Goal: Contribute content

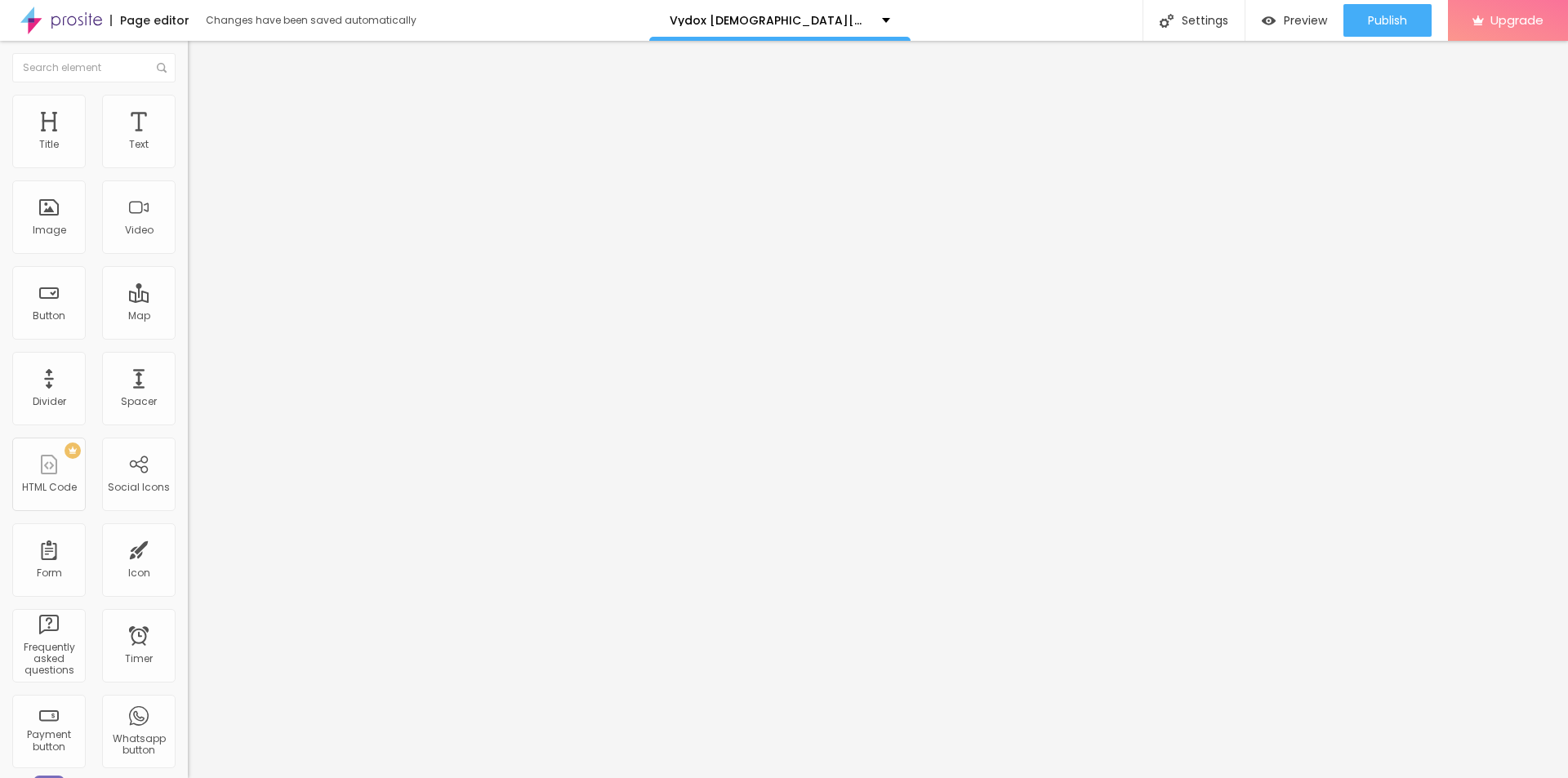
click at [188, 242] on button "button" at bounding box center [199, 233] width 23 height 17
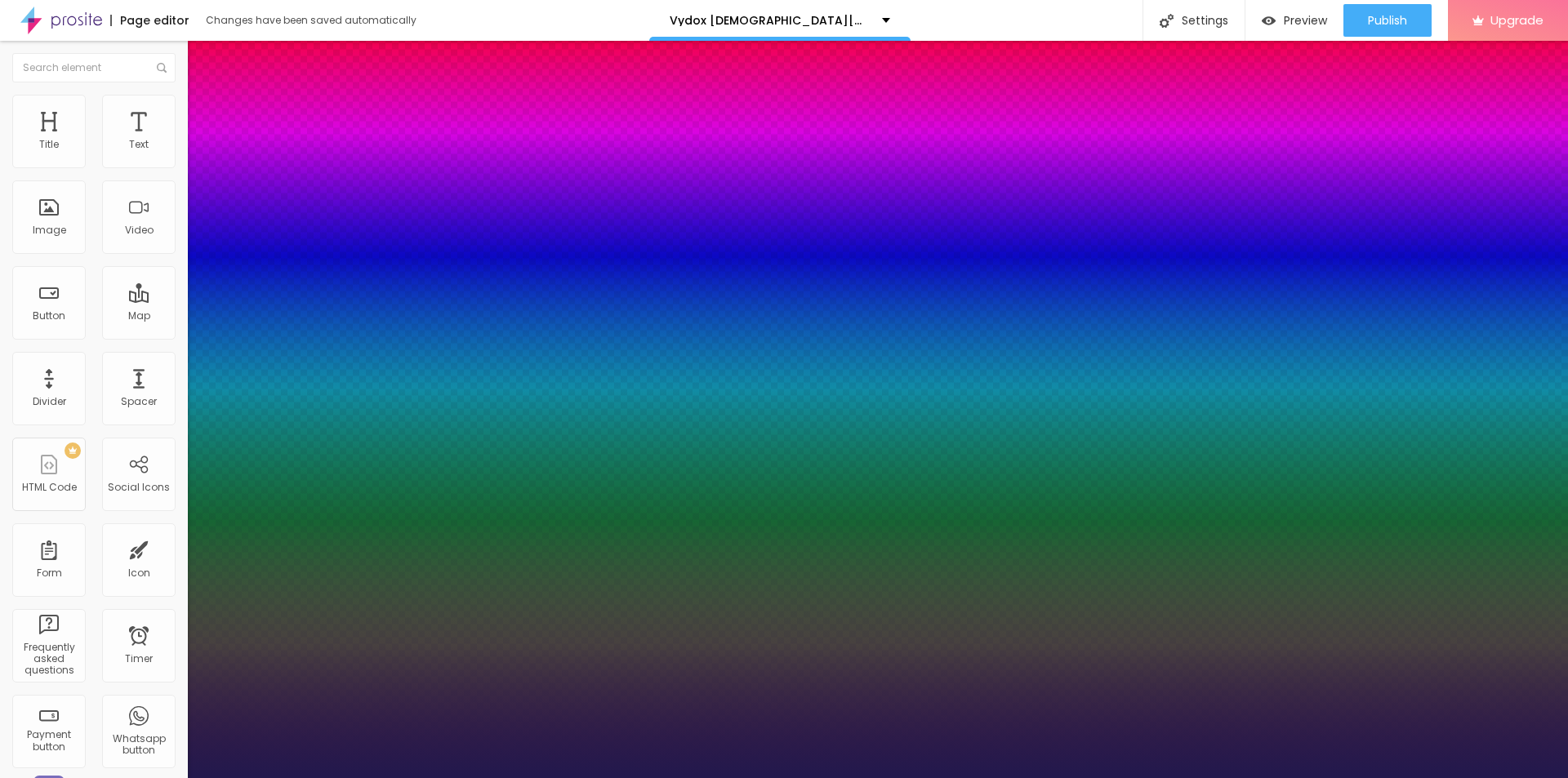
type input "1"
type input "18"
type input "1"
type input "27"
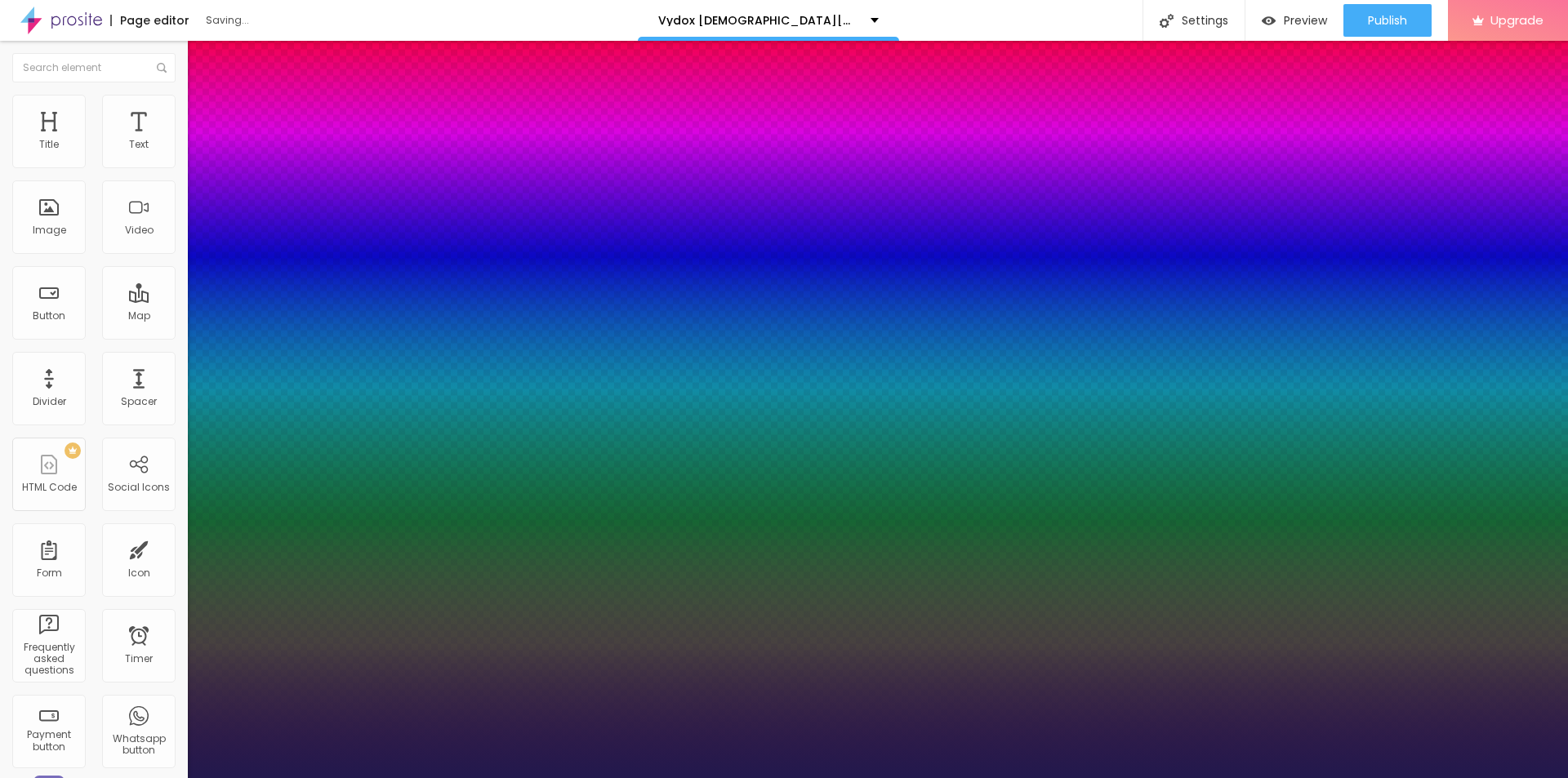
type input "27"
type input "1"
type input "28"
type input "1"
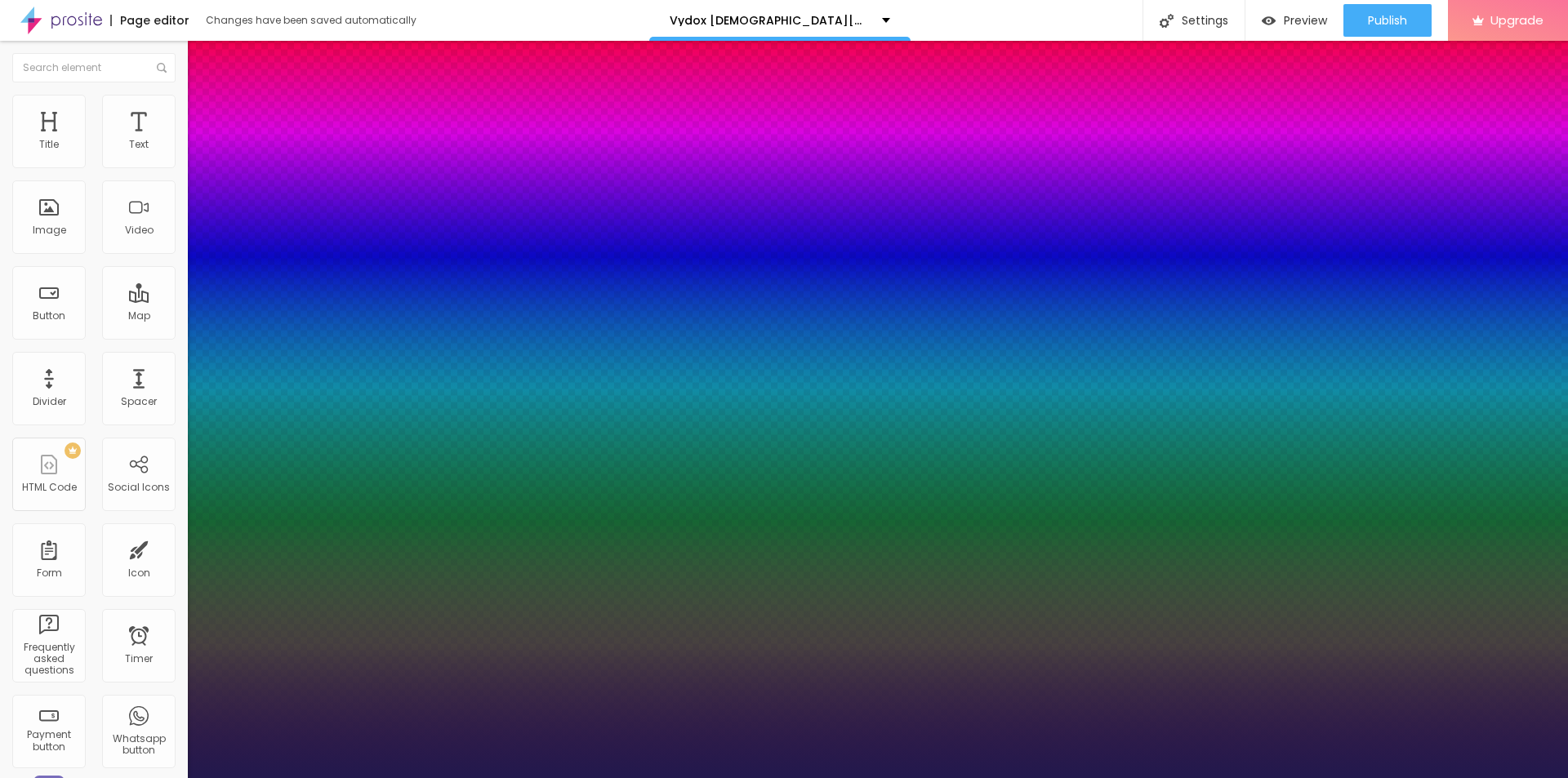
type input "29"
type input "1"
type input "31"
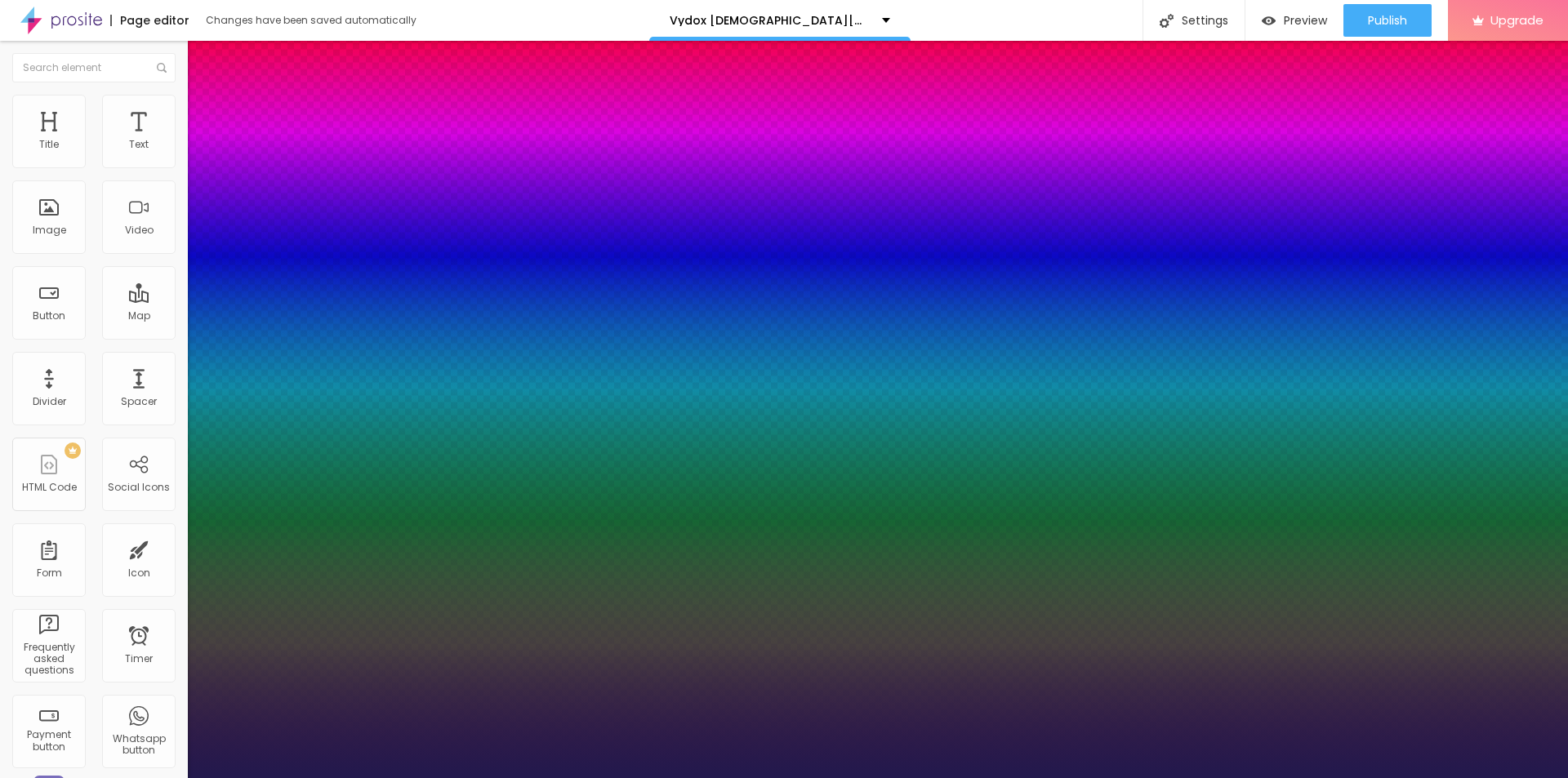
type input "1"
drag, startPoint x: 220, startPoint y: 463, endPoint x: 240, endPoint y: 466, distance: 20.2
type input "31"
click at [828, 777] on div at bounding box center [784, 778] width 1568 height 0
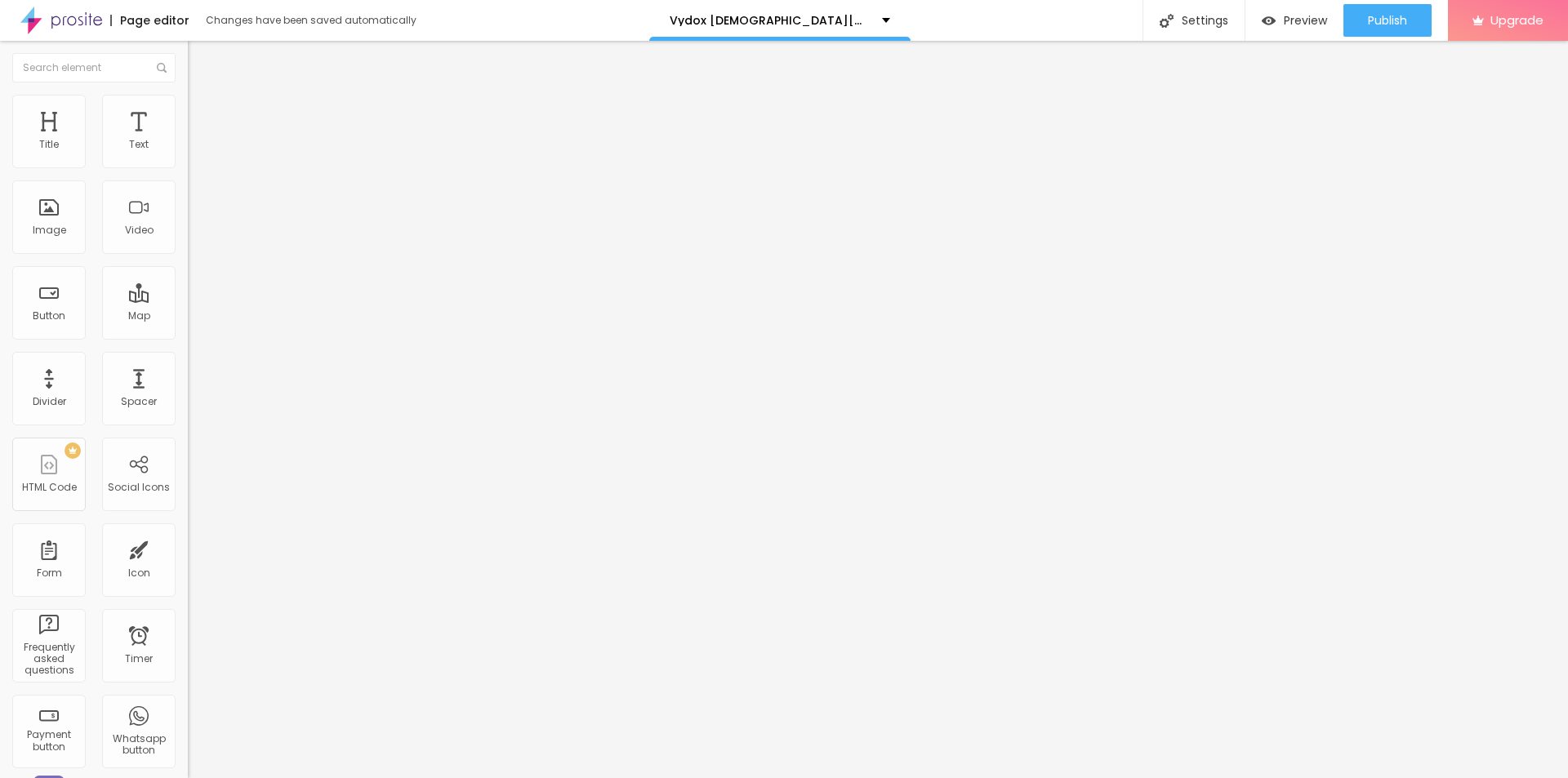
click at [188, 140] on span "Add image" at bounding box center [221, 133] width 67 height 14
click at [188, 165] on input "text" at bounding box center [285, 157] width 196 height 17
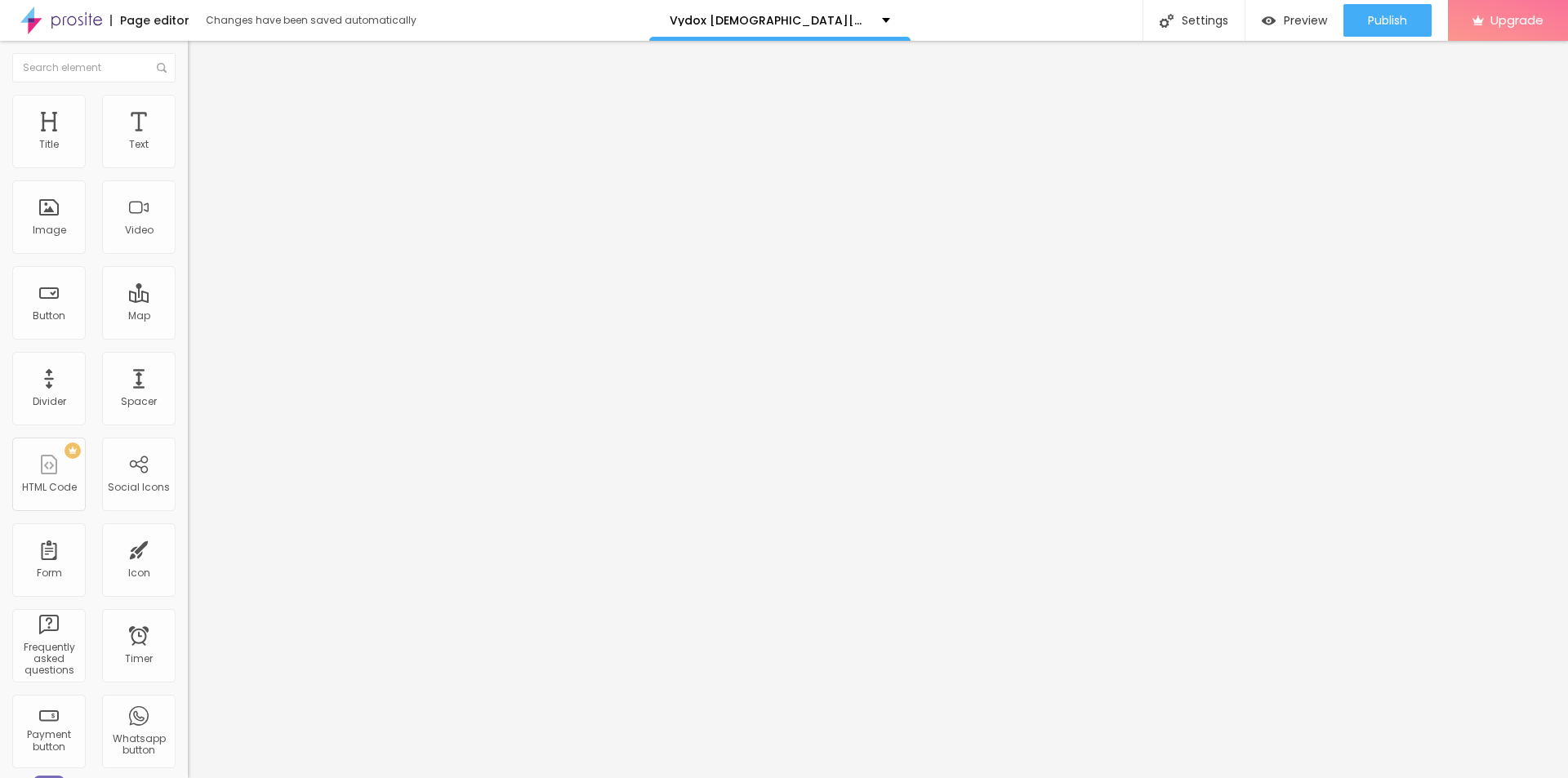
paste input "Vydox Gummies"
type input "Vydox Gummies"
click at [188, 334] on input "https://" at bounding box center [285, 327] width 196 height 17
paste input "[DOMAIN_NAME][URL]"
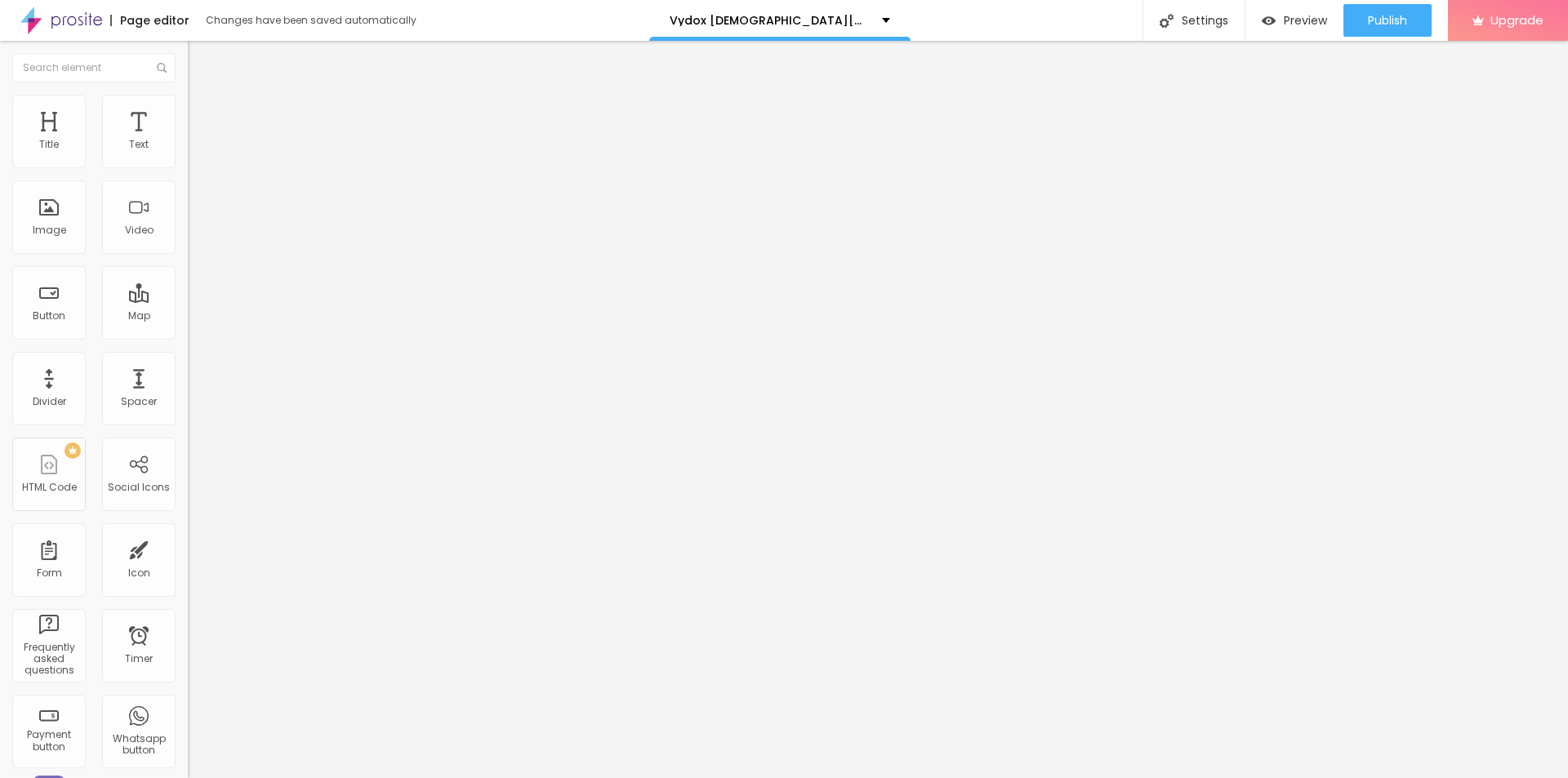
type input "[URL][DOMAIN_NAME]"
click at [188, 107] on li "Style" at bounding box center [281, 103] width 188 height 17
type input "95"
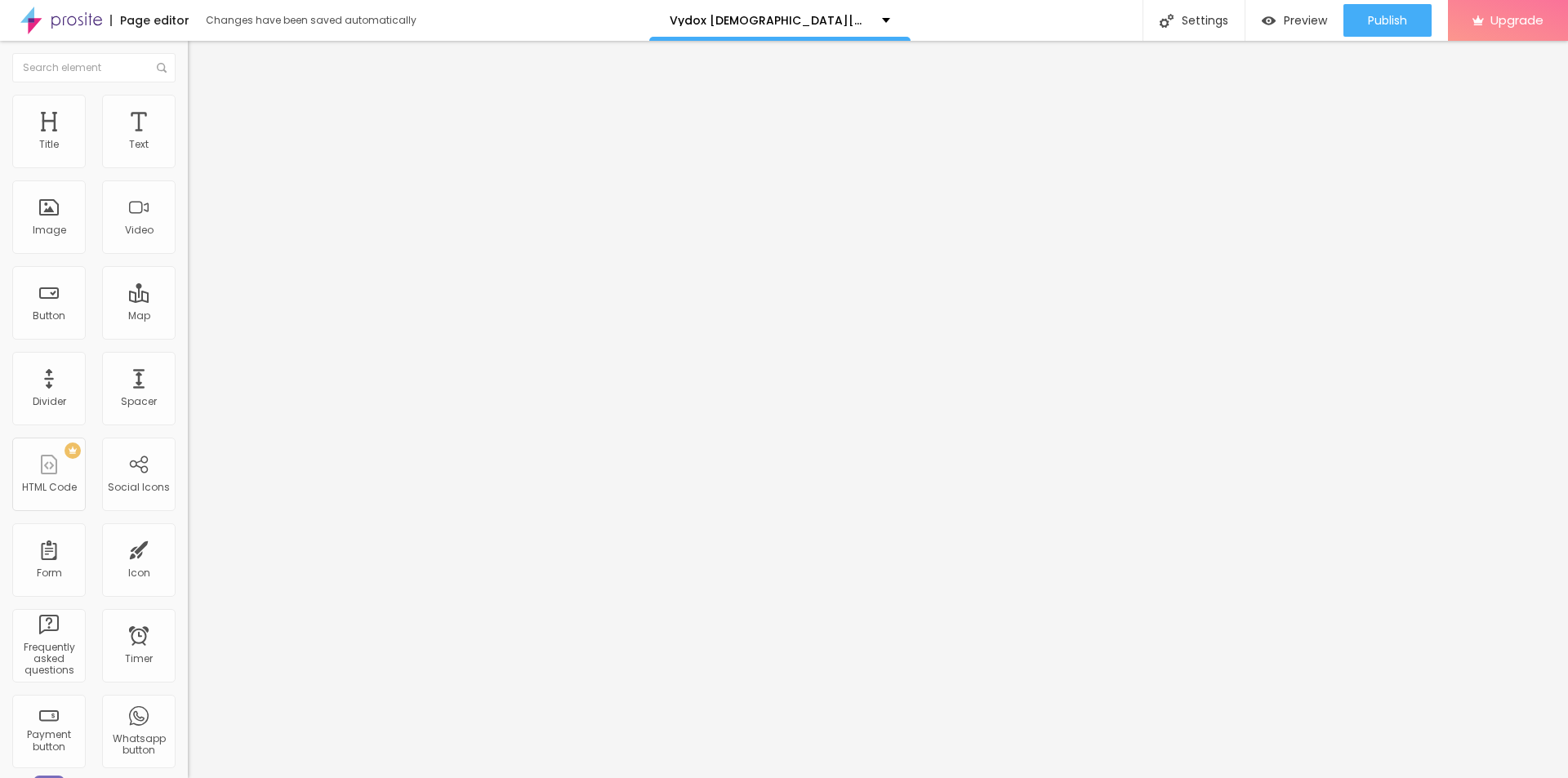
type input "80"
type input "75"
type input "70"
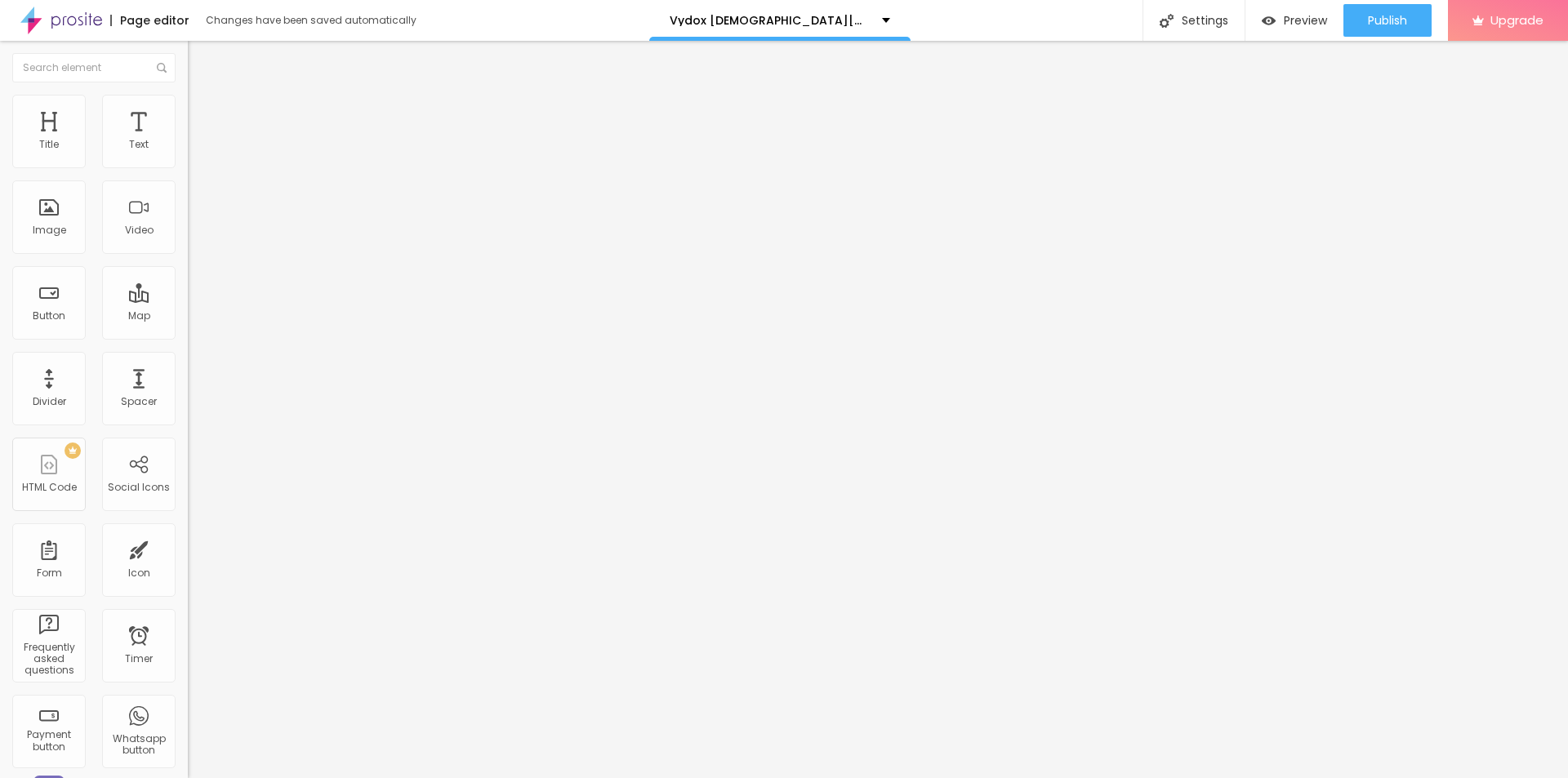
type input "70"
type input "65"
type input "70"
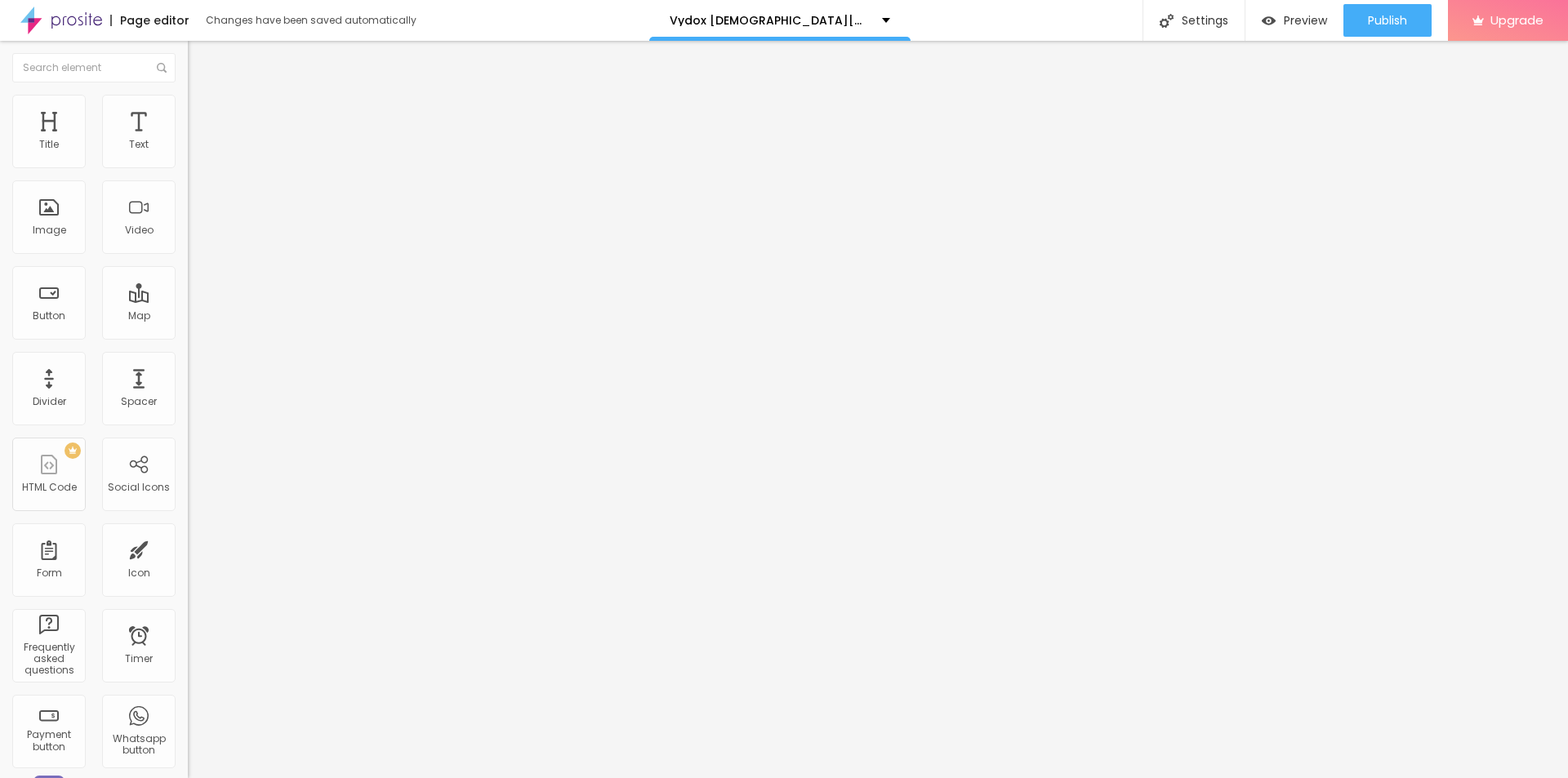
type input "75"
drag, startPoint x: 173, startPoint y: 177, endPoint x: 123, endPoint y: 178, distance: 50.0
type input "75"
click at [188, 168] on input "range" at bounding box center [240, 161] width 106 height 13
click at [284, 777] on div at bounding box center [784, 788] width 1568 height 0
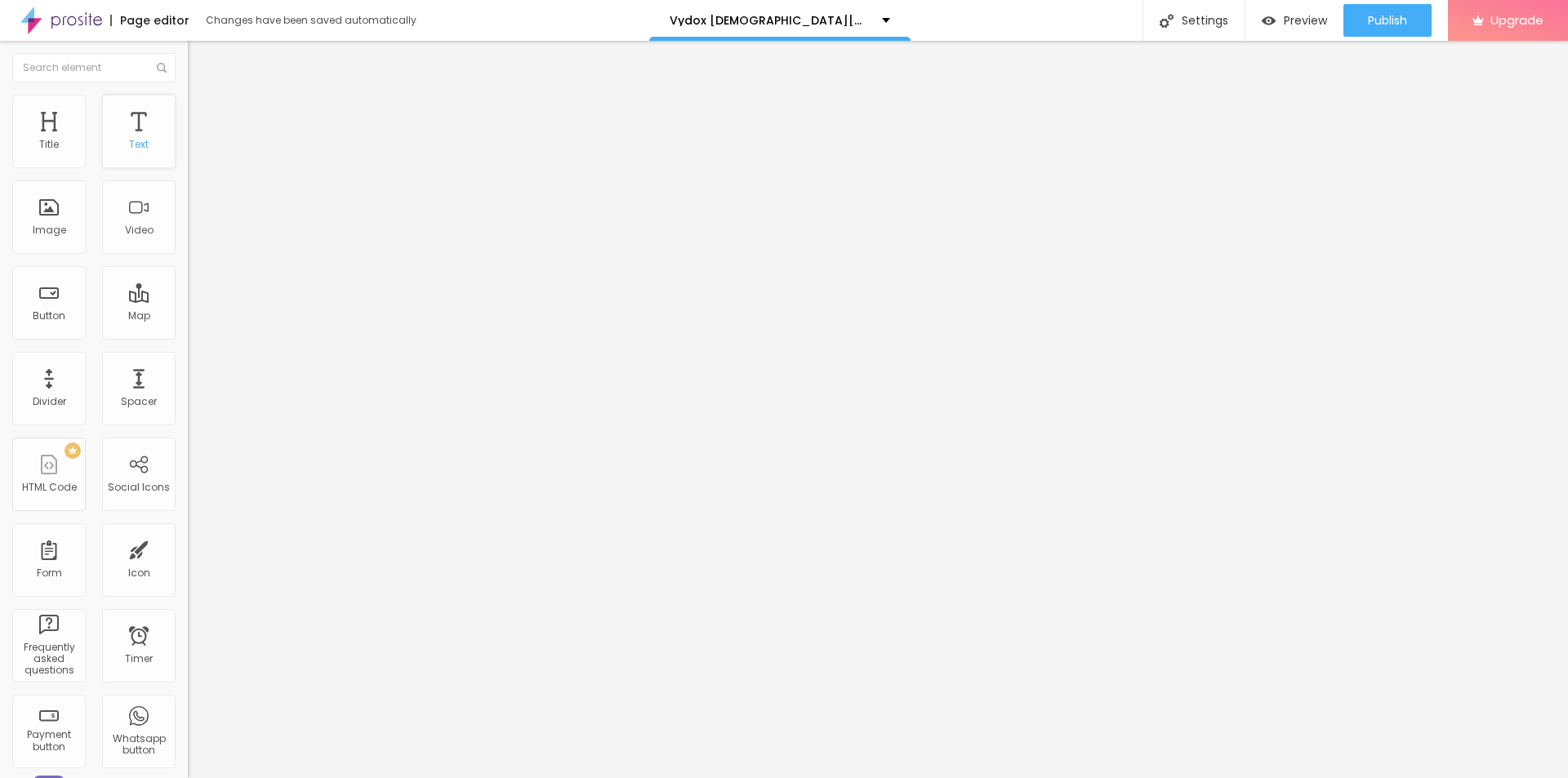
click at [156, 145] on div "Text" at bounding box center [139, 131] width 74 height 74
drag, startPoint x: 104, startPoint y: 184, endPoint x: 0, endPoint y: 196, distance: 104.7
click at [188, 196] on div "Text Click me Align Size Default Small Default Big Link URL https:// Open in ne…" at bounding box center [281, 246] width 188 height 238
type input "Order Now"
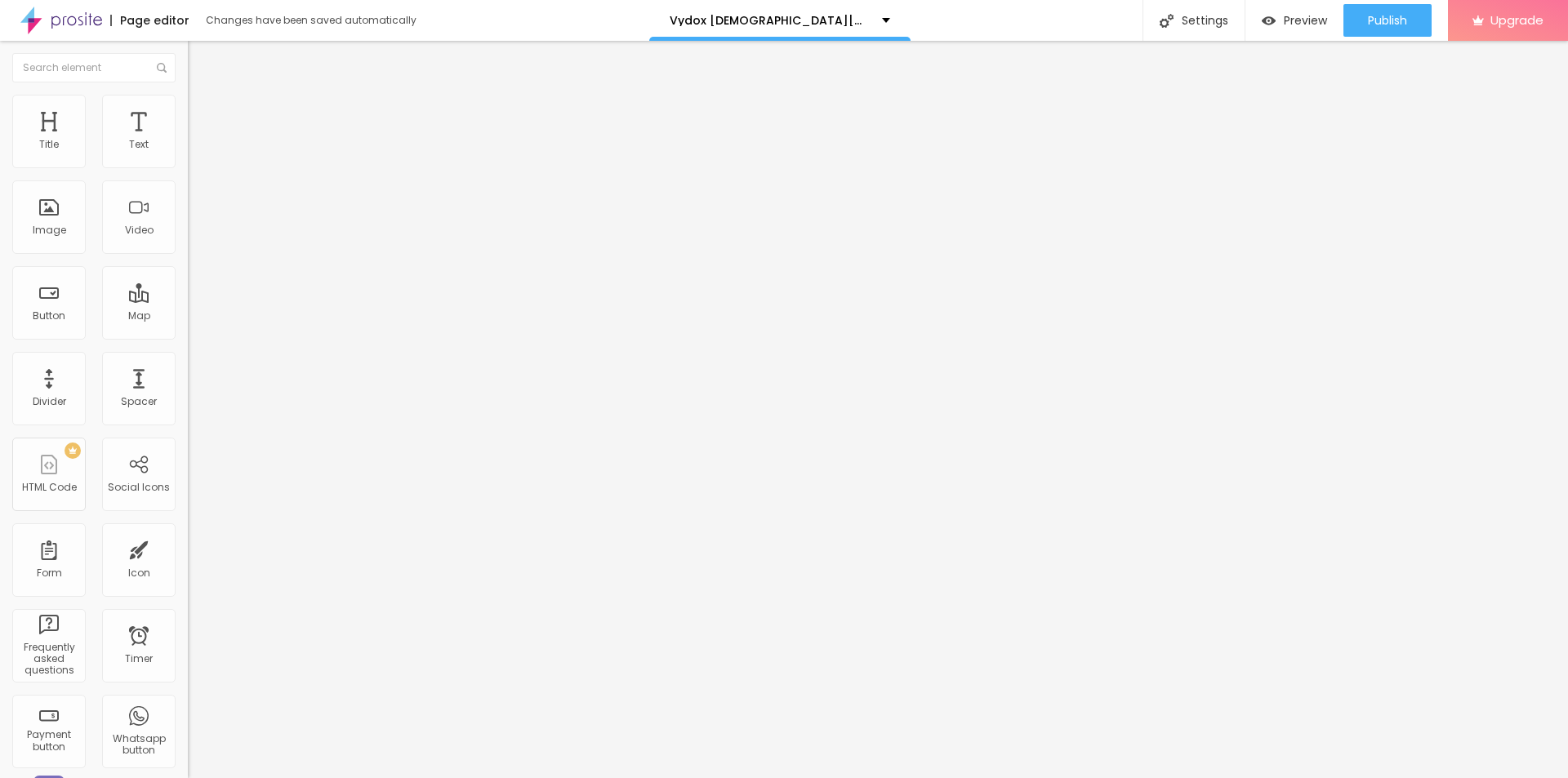
scroll to position [0, 0]
click at [188, 336] on input "https://" at bounding box center [285, 328] width 196 height 17
paste input "[DOMAIN_NAME][URL]"
type input "[URL][DOMAIN_NAME]"
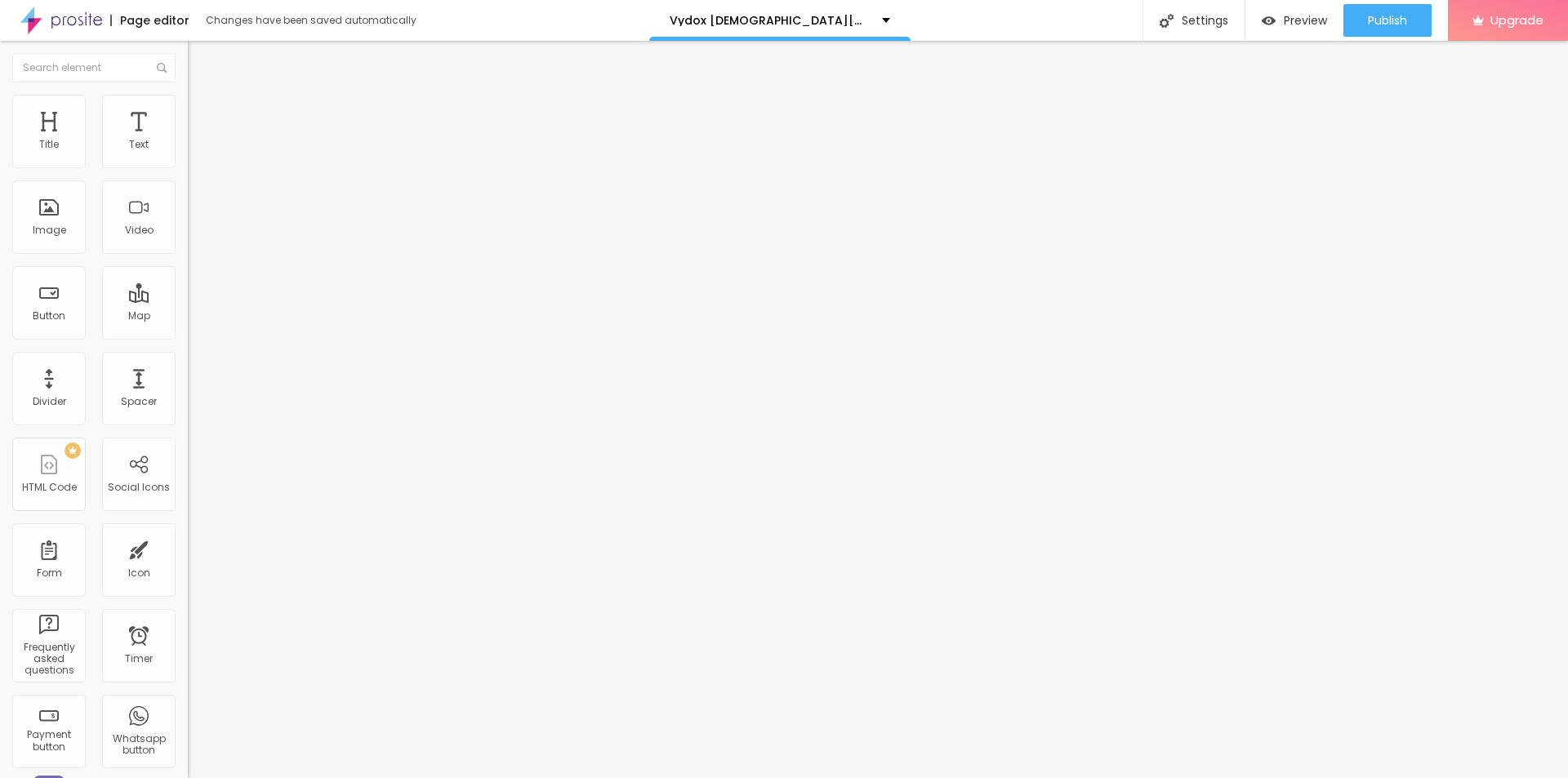
scroll to position [0, 0]
click at [1187, 17] on div "Settings" at bounding box center [1194, 20] width 102 height 40
click at [194, 203] on icon "button" at bounding box center [199, 202] width 10 height 10
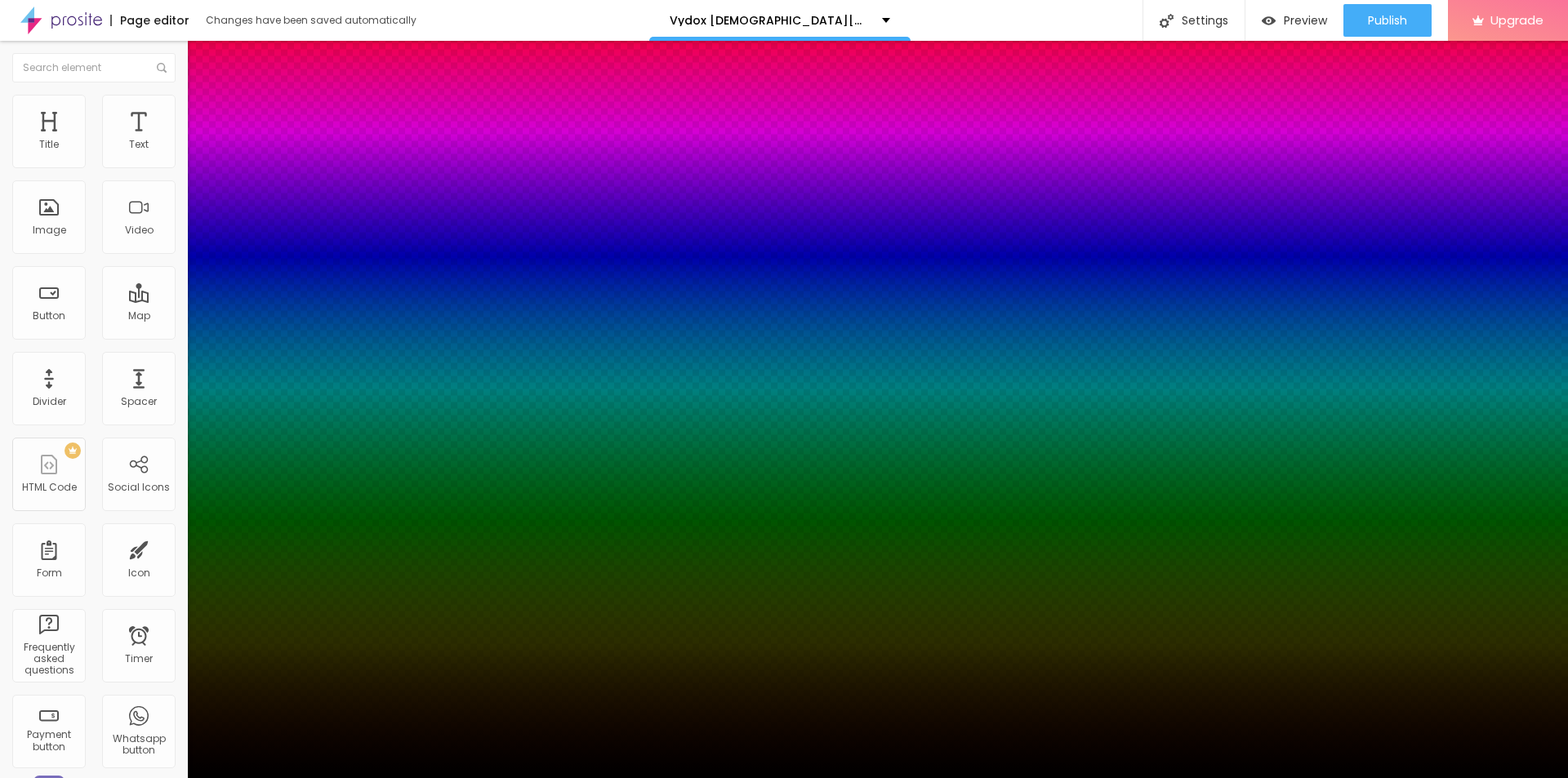
click at [296, 777] on div at bounding box center [784, 788] width 1568 height 0
type input "-14"
type input "-1"
type input "-5"
type input "6"
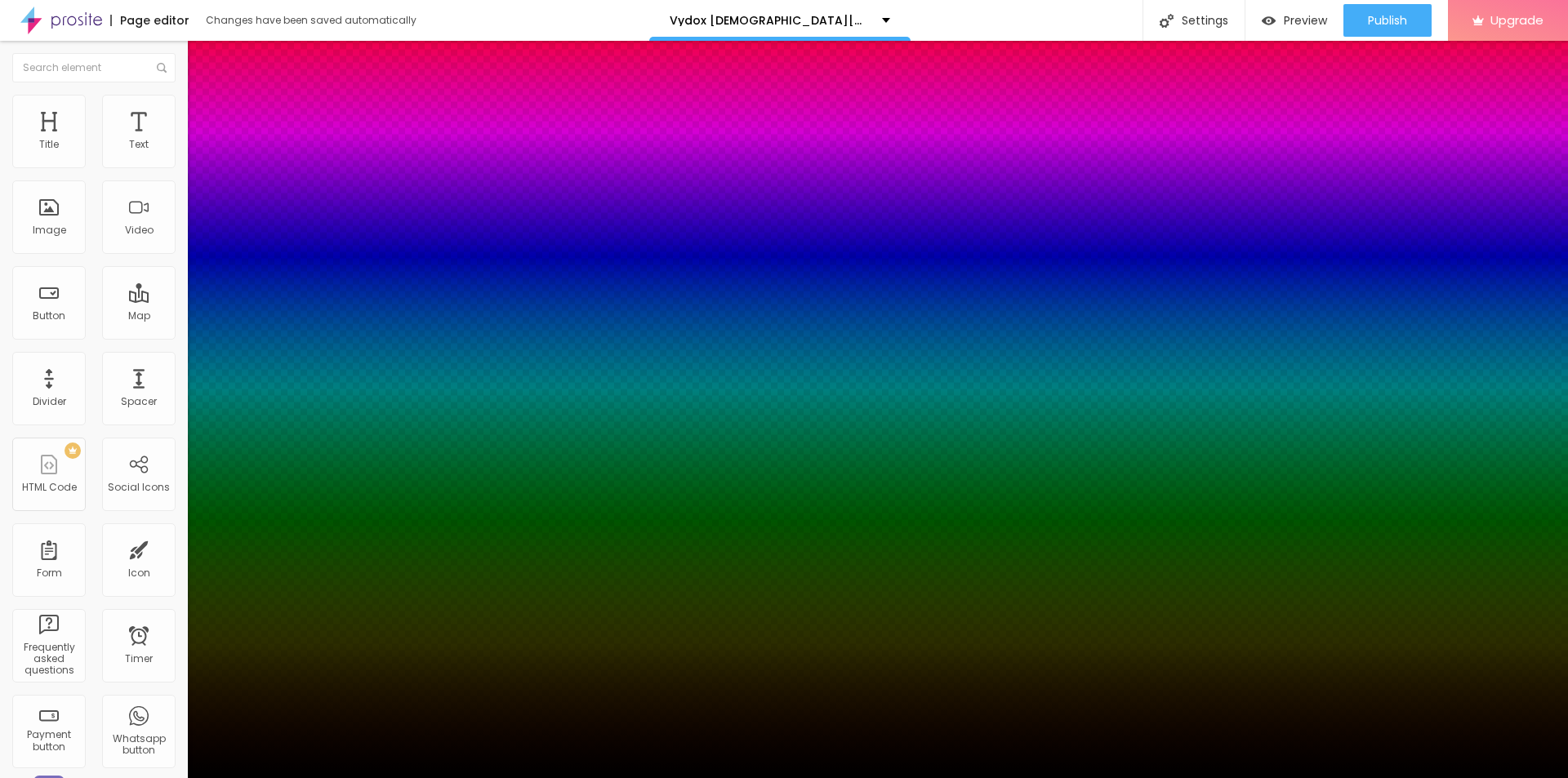
type input "0"
type input "-2"
click at [396, 777] on div at bounding box center [784, 778] width 1568 height 0
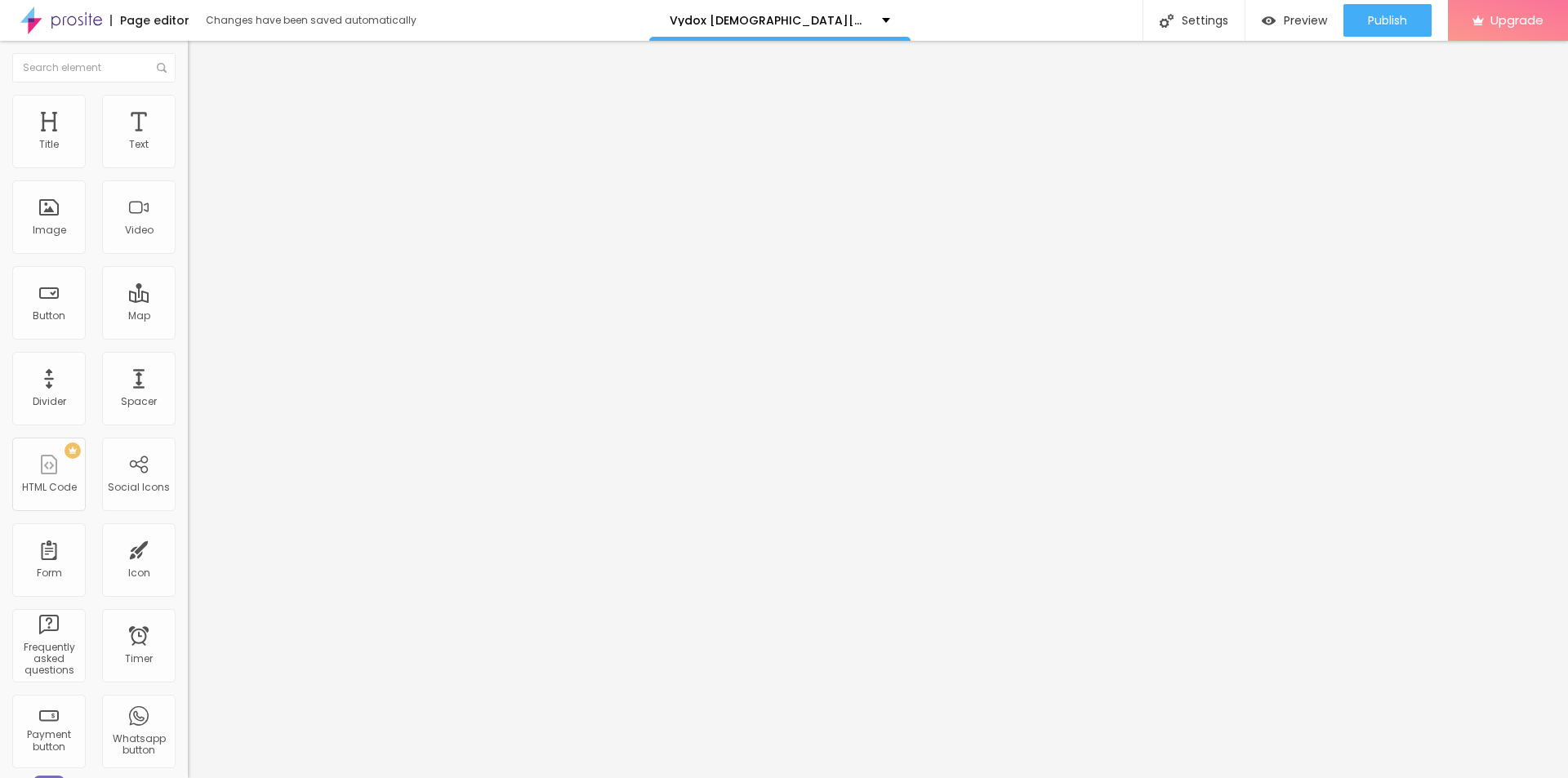
click at [188, 137] on img at bounding box center [192, 132] width 10 height 10
click at [188, 165] on input "text" at bounding box center [285, 157] width 196 height 17
paste input "Vydox [DEMOGRAPHIC_DATA] Virility Solution"
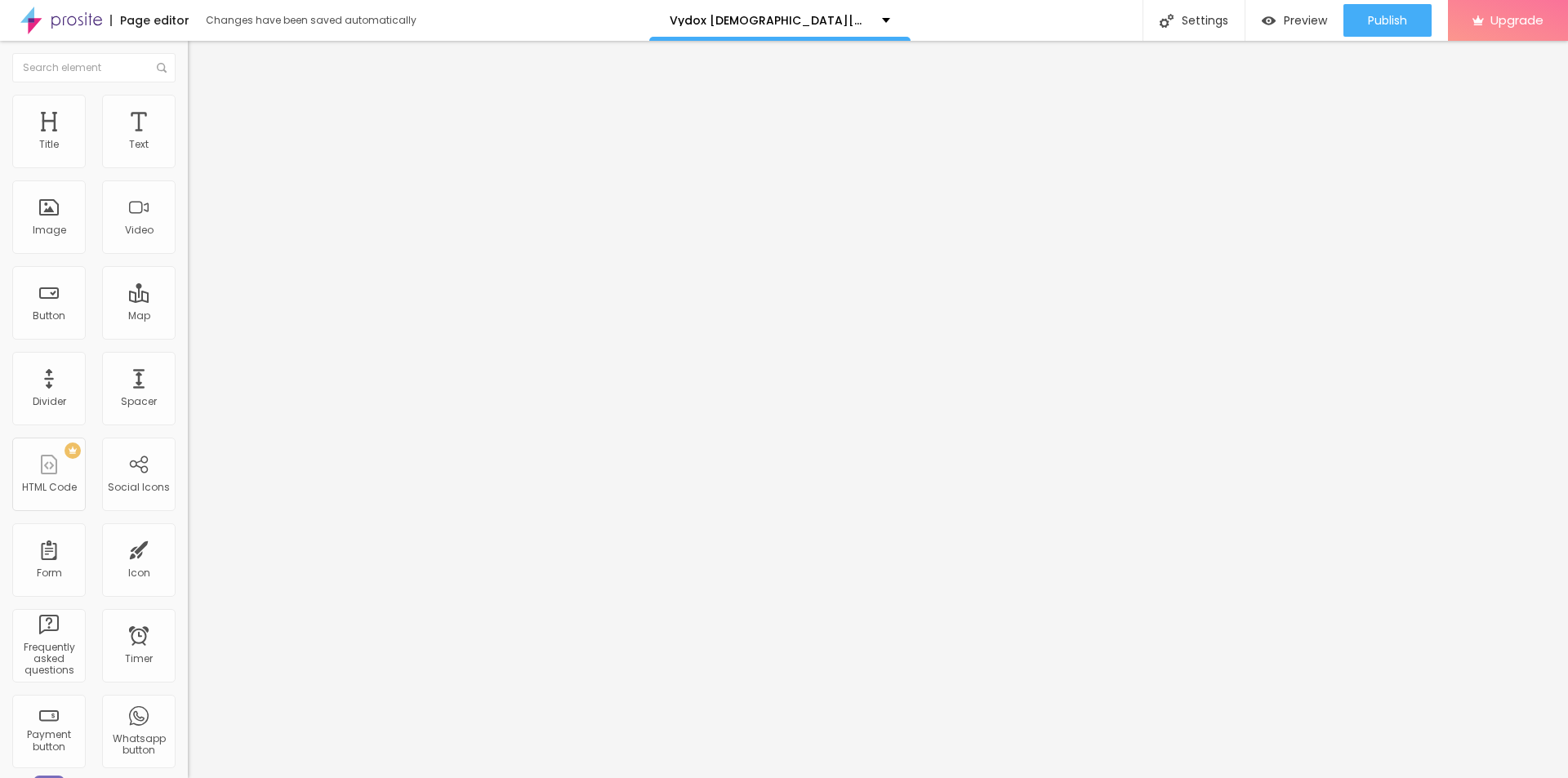
type input "Vydox [DEMOGRAPHIC_DATA] Virility Solution"
click at [188, 334] on input "https://" at bounding box center [285, 327] width 196 height 17
paste input "[DOMAIN_NAME][URL]"
type input "[URL][DOMAIN_NAME]"
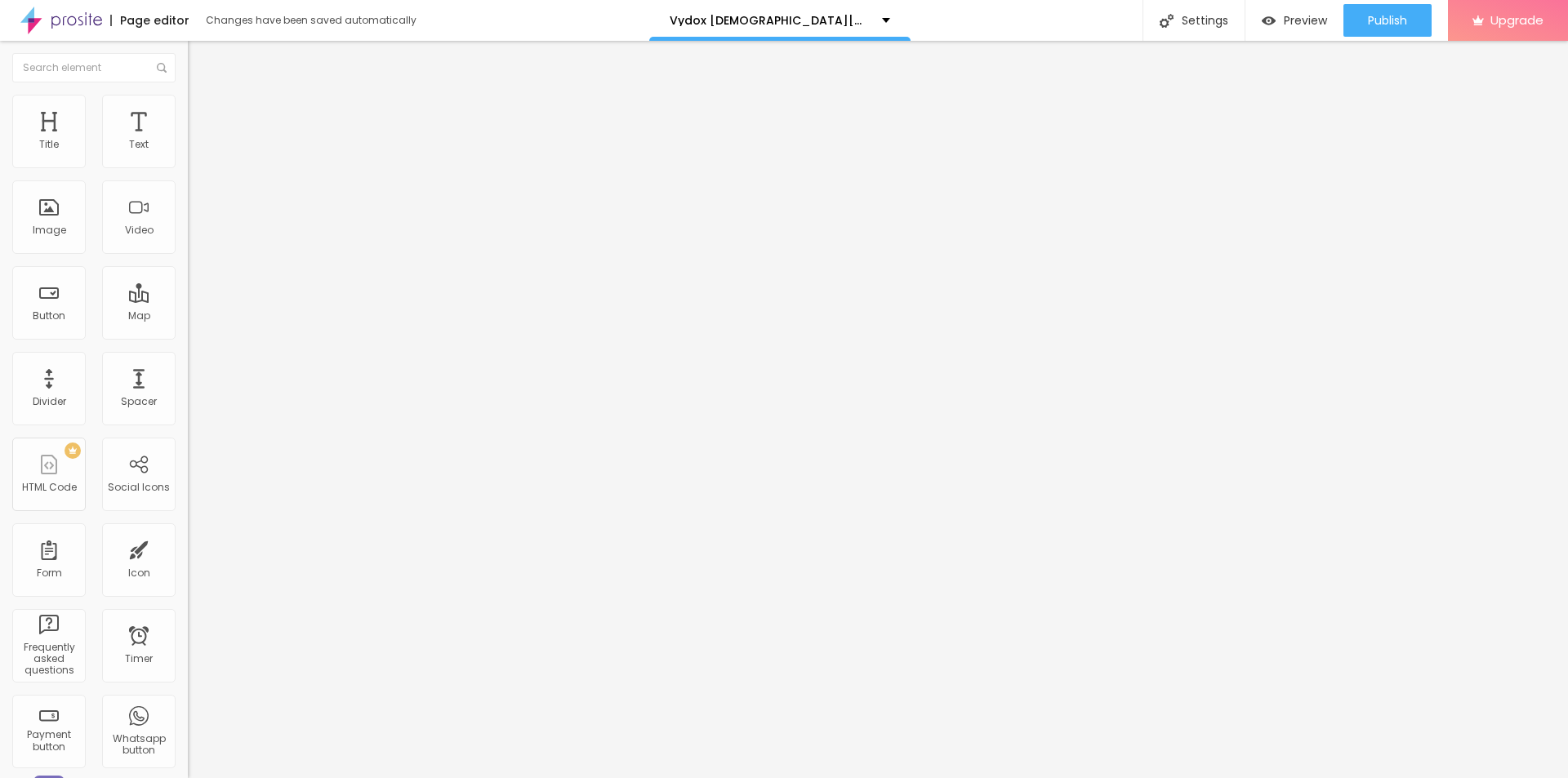
scroll to position [0, 0]
click at [188, 95] on img at bounding box center [195, 102] width 15 height 15
type input "95"
type input "90"
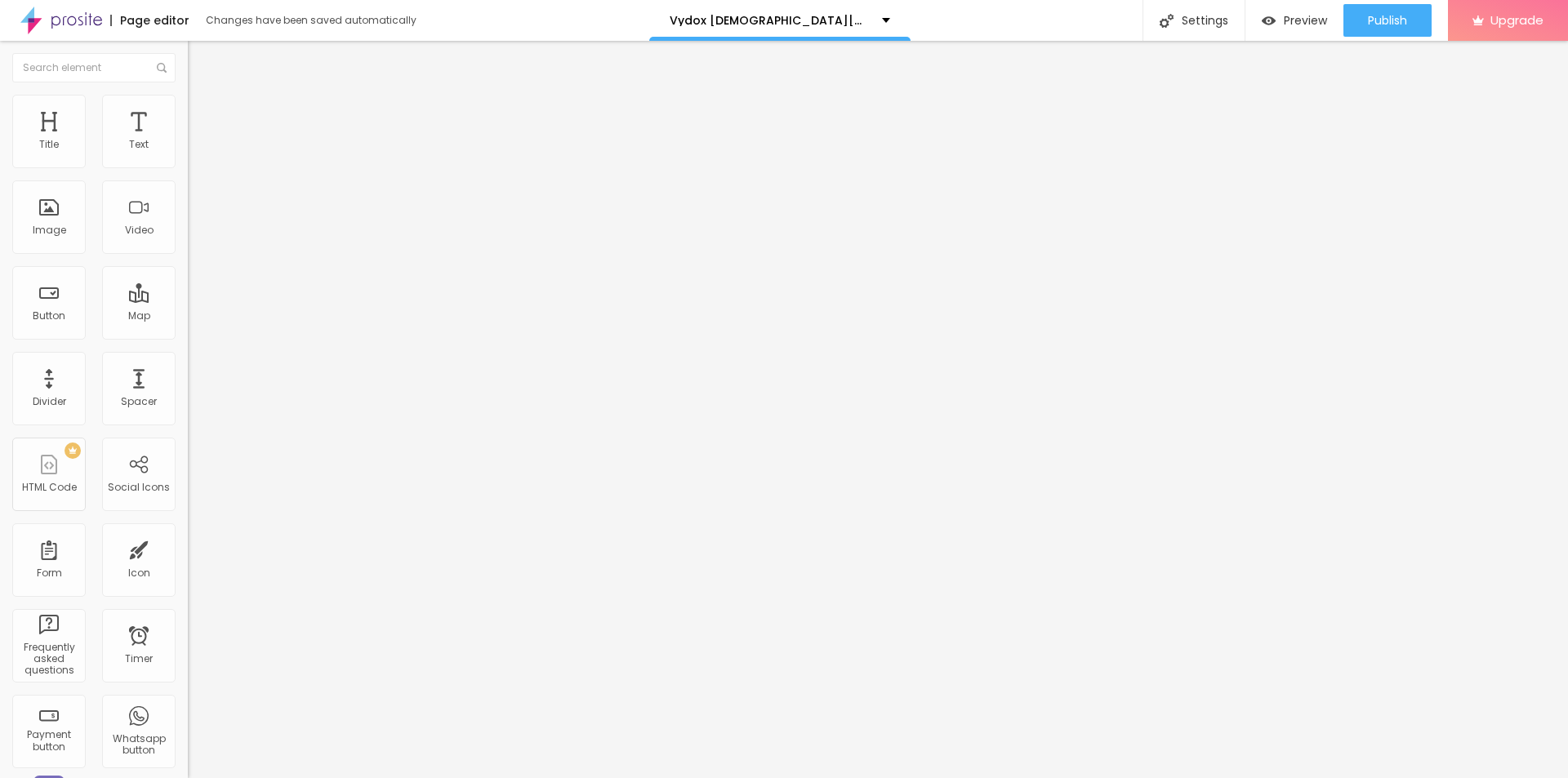
type input "90"
type input "85"
type input "75"
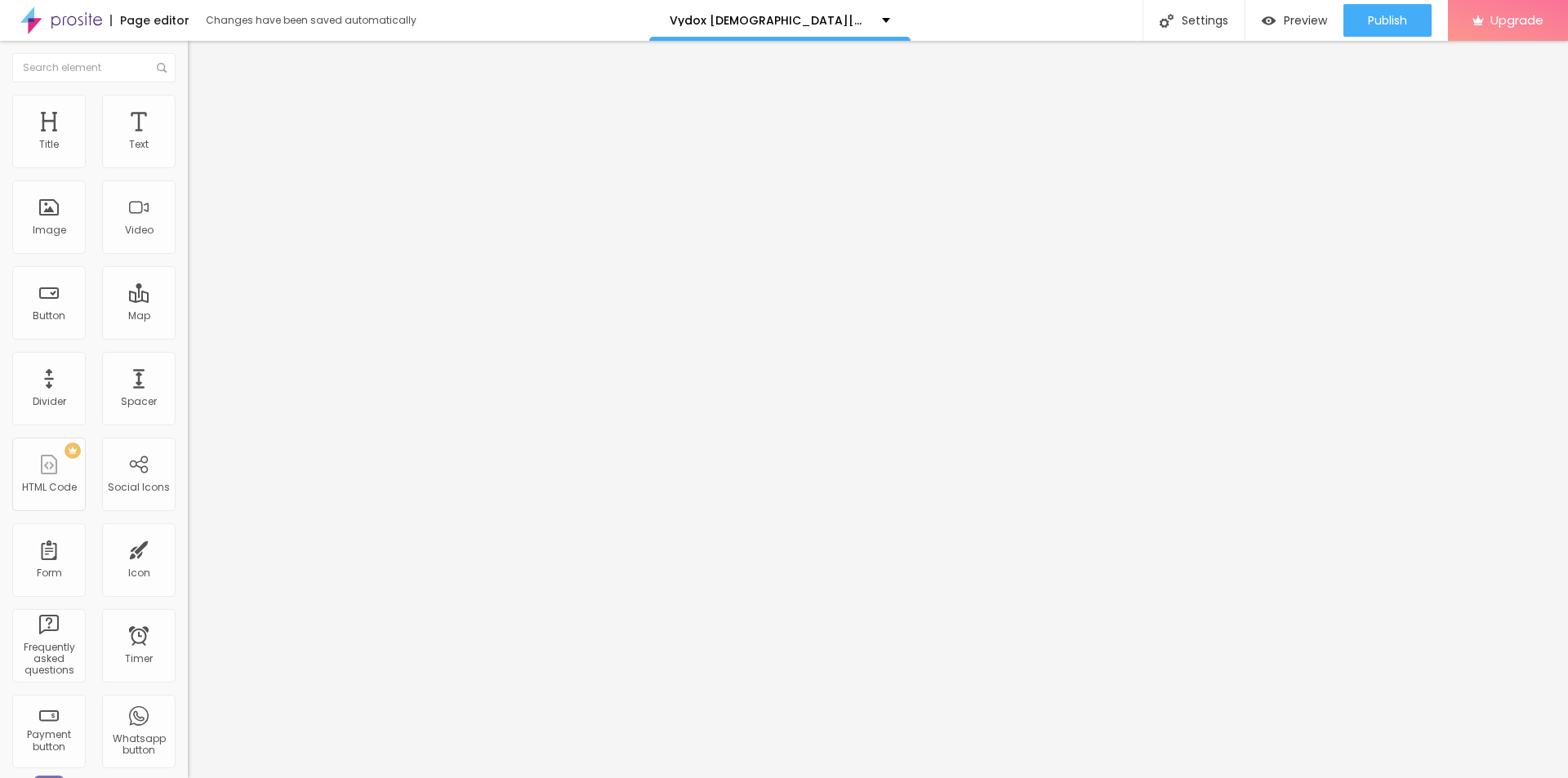
type input "70"
type input "65"
type input "60"
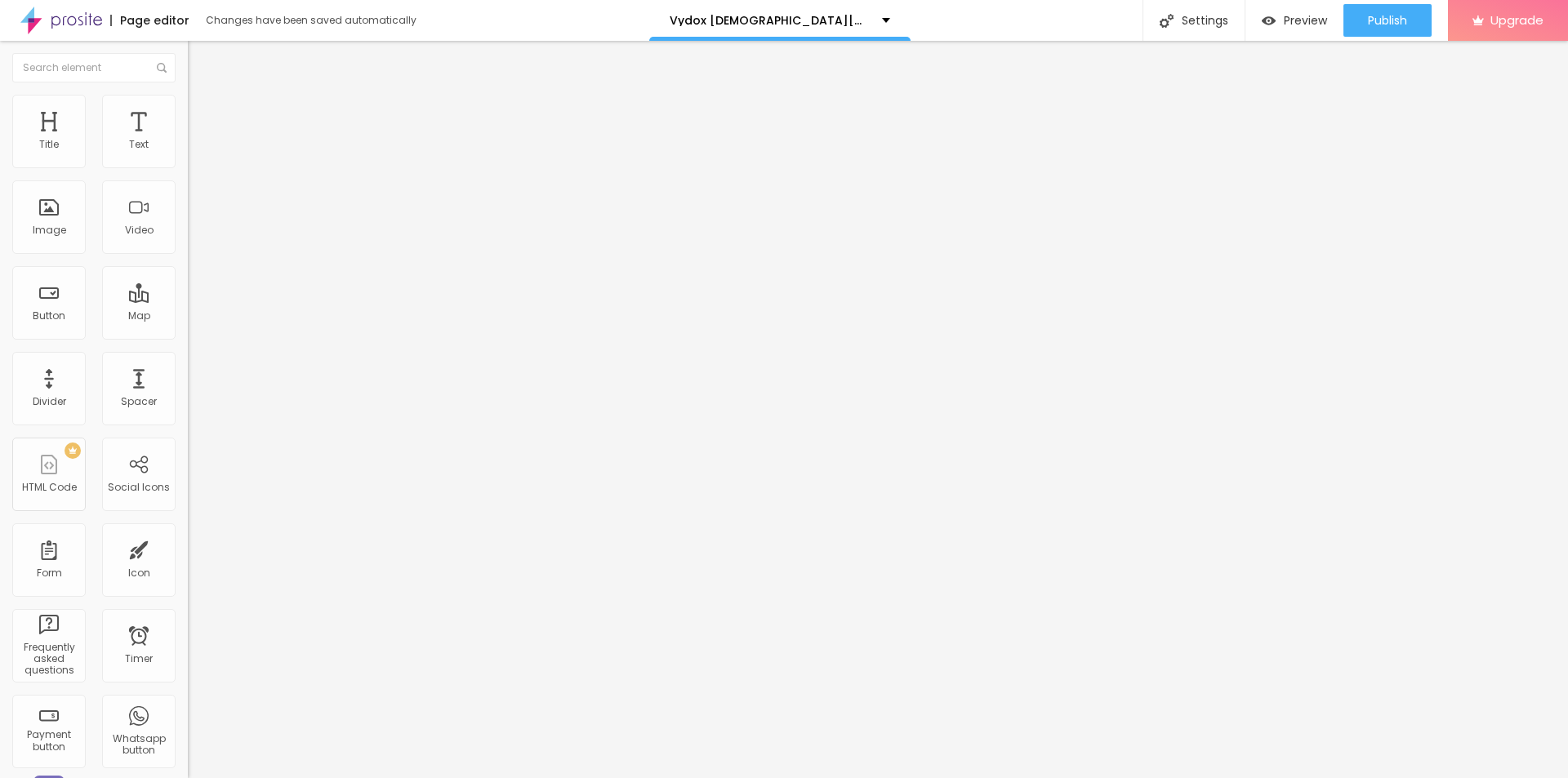
type input "60"
type input "55"
type input "50"
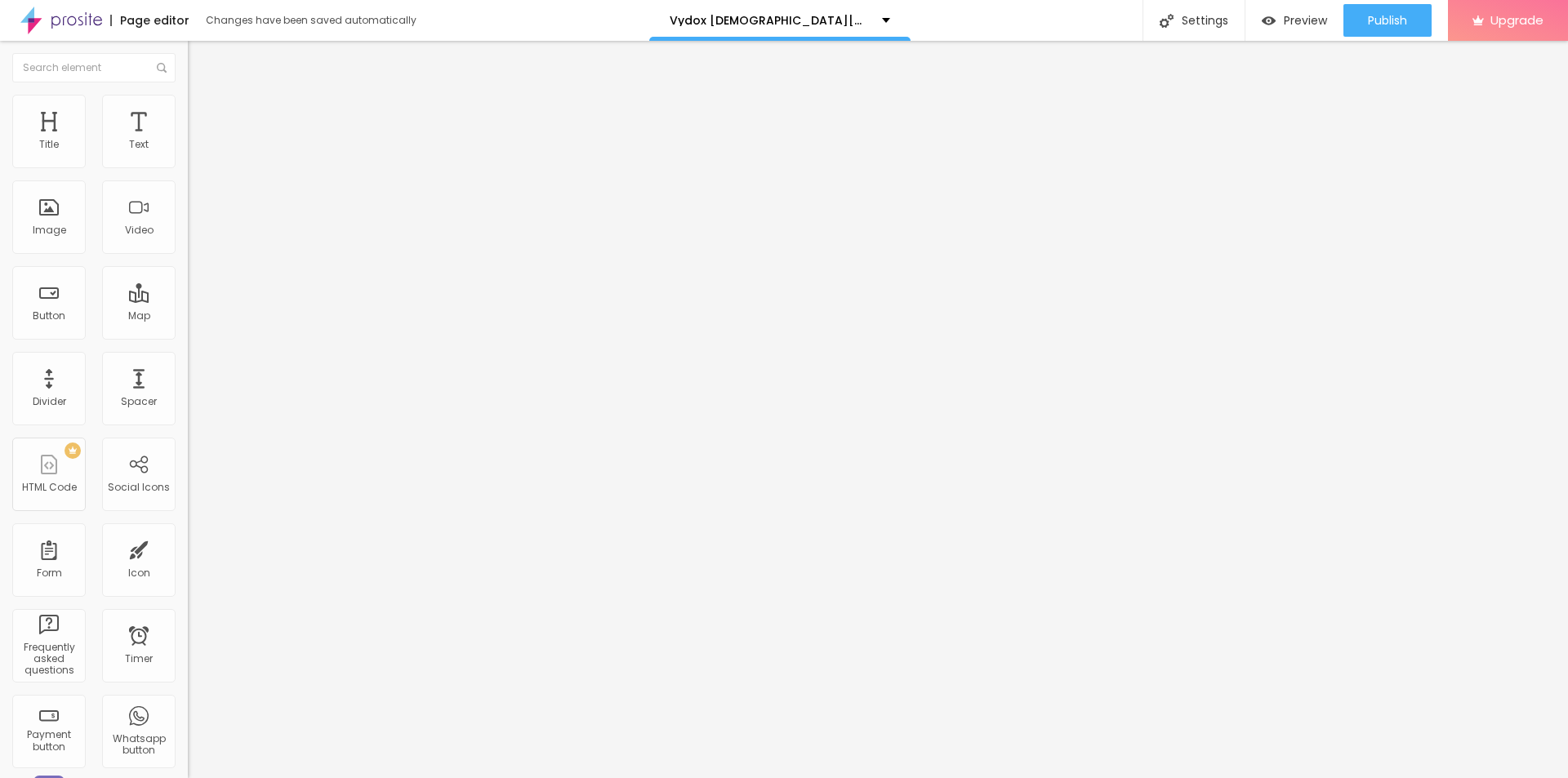
type input "45"
type input "40"
type input "35"
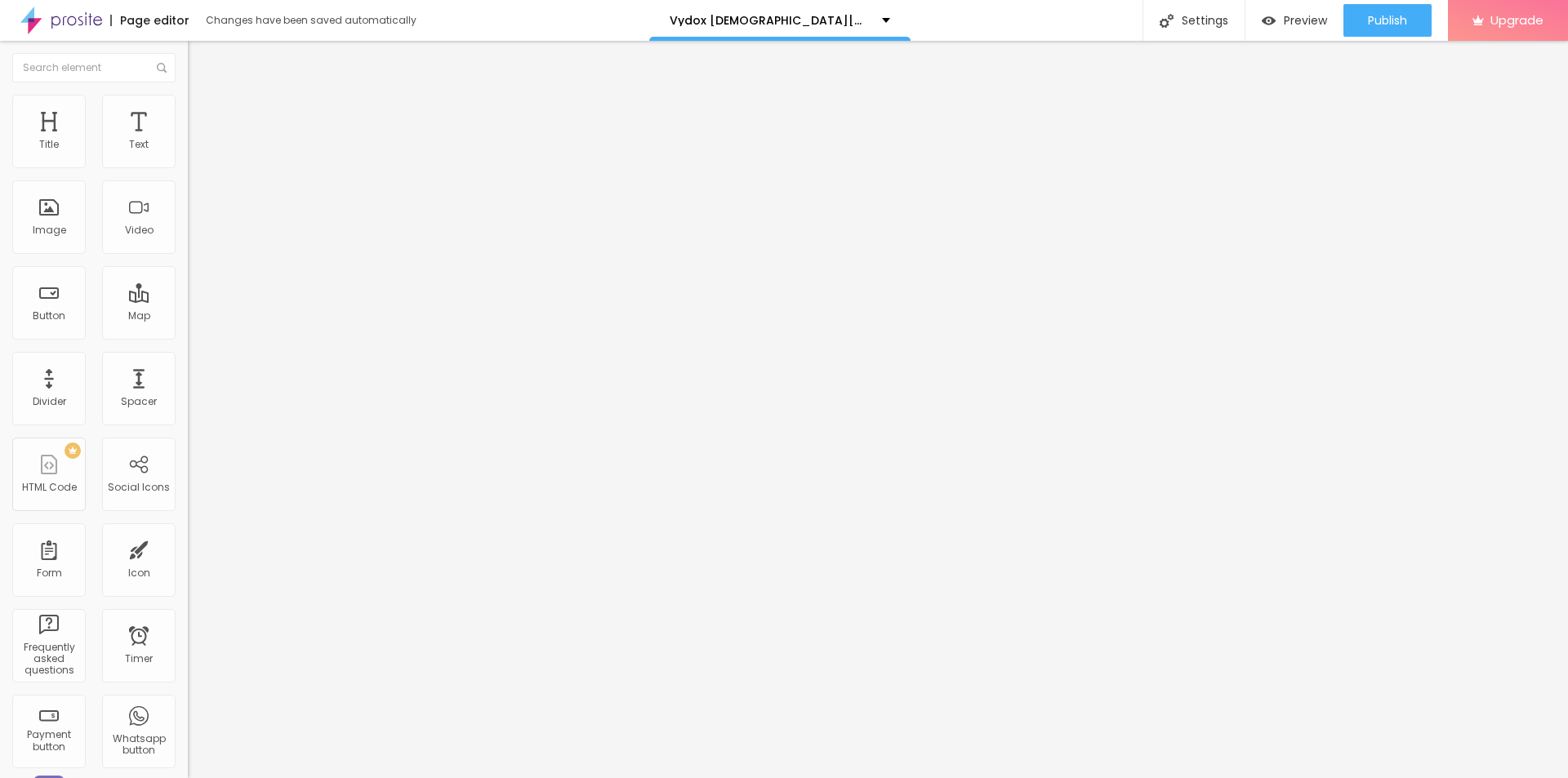
type input "35"
type input "30"
type input "25"
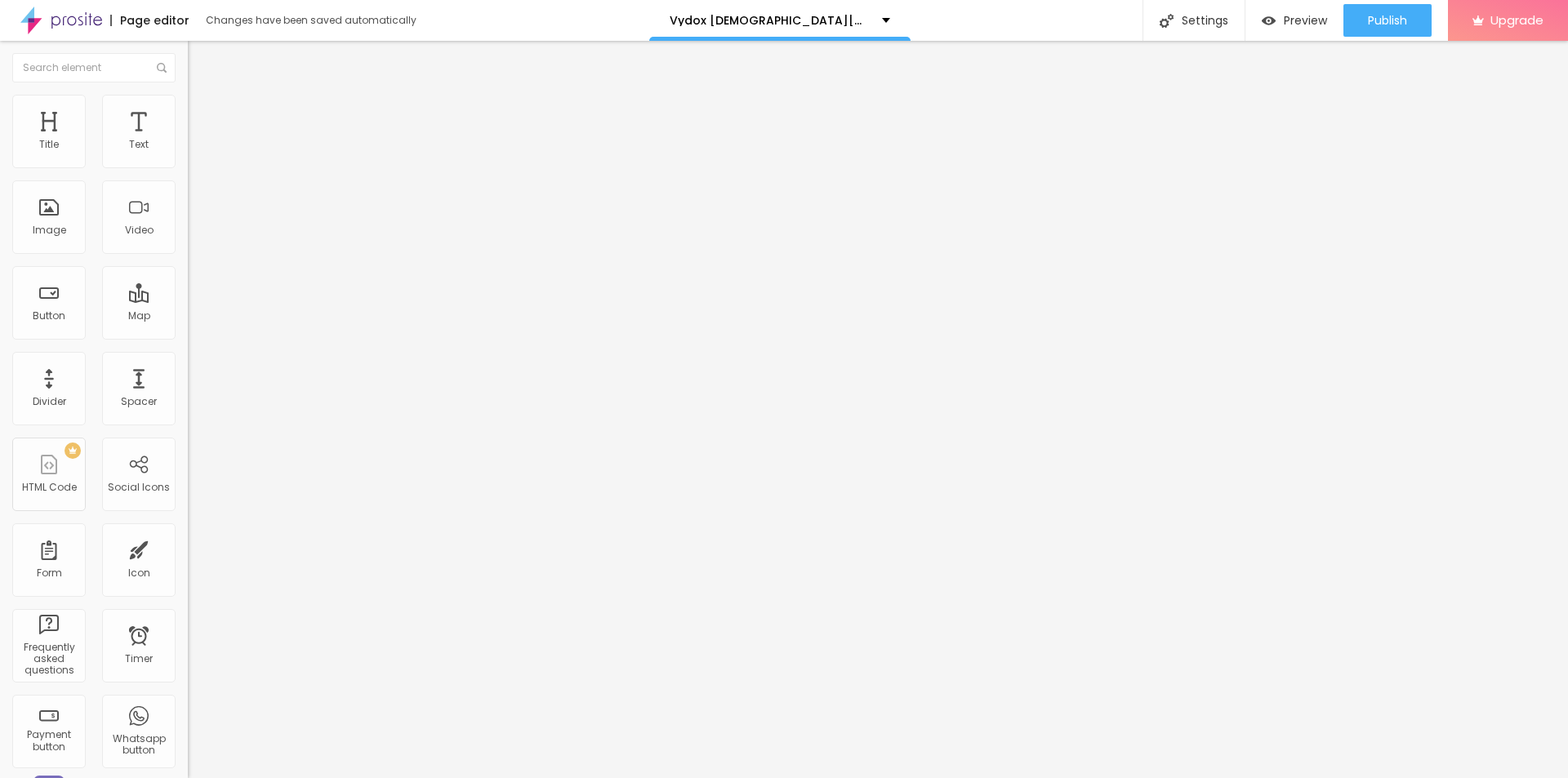
type input "20"
type input "15"
type input "10"
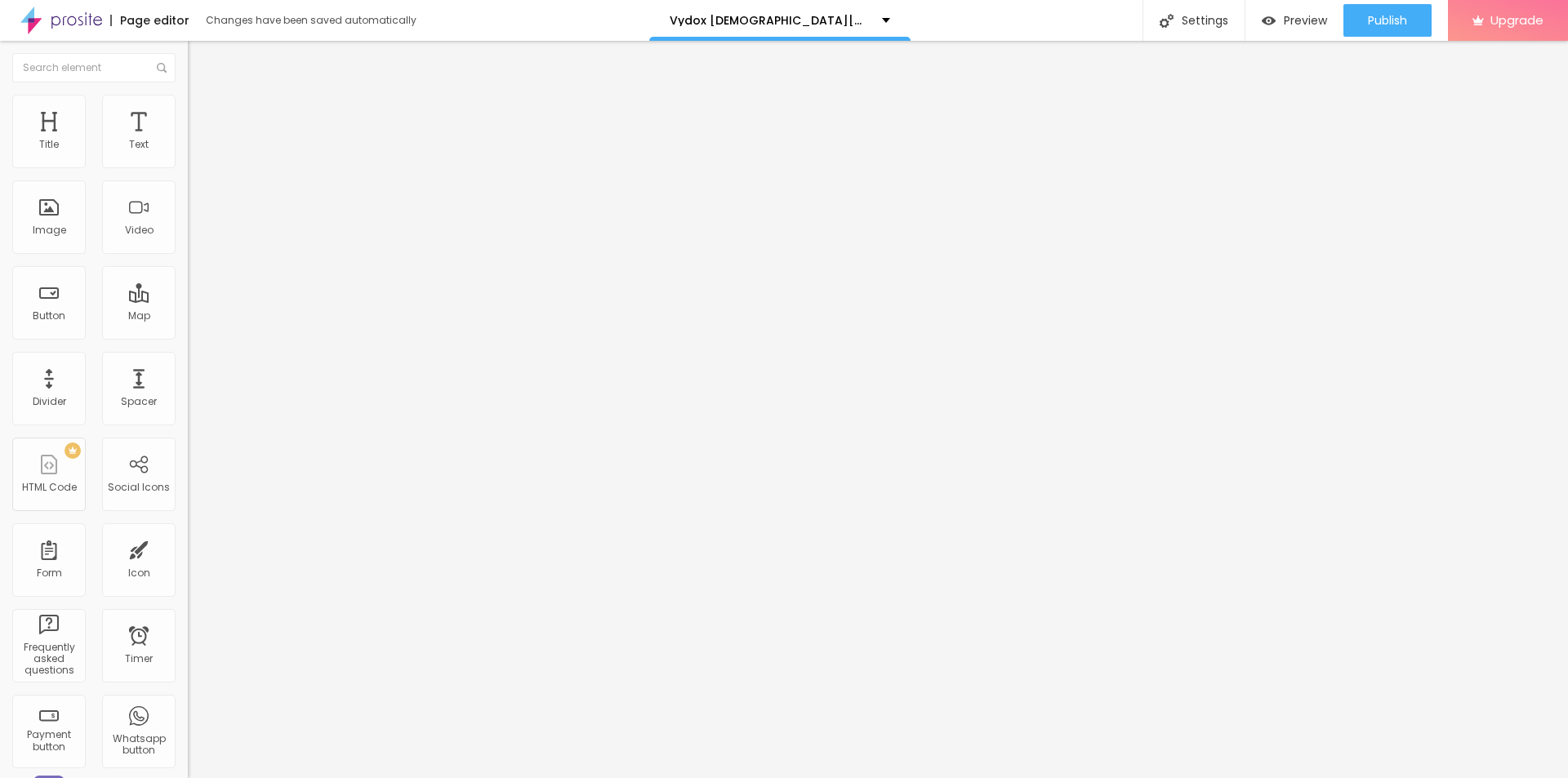
type input "10"
type input "15"
type input "25"
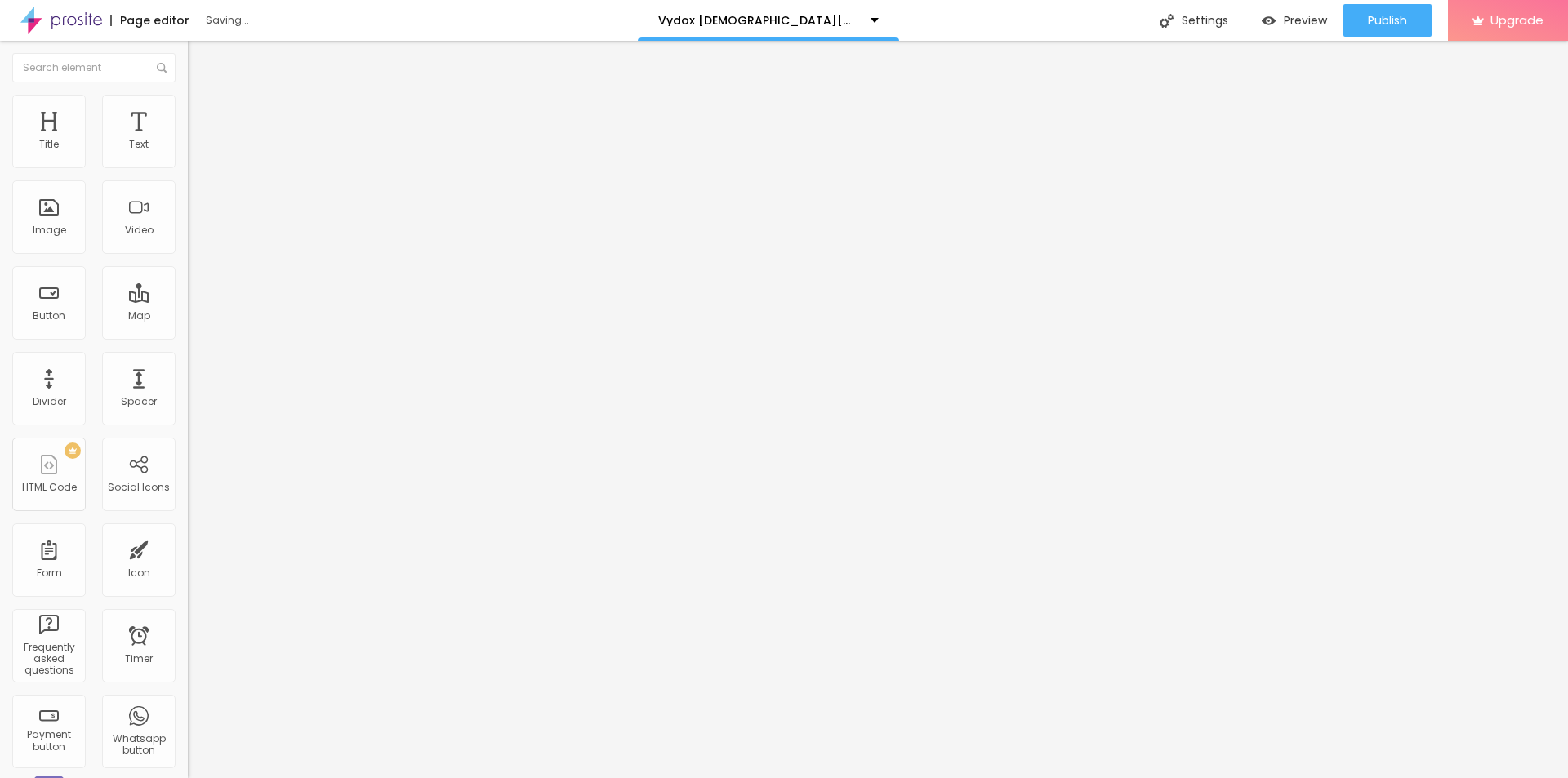
type input "30"
type input "25"
type input "20"
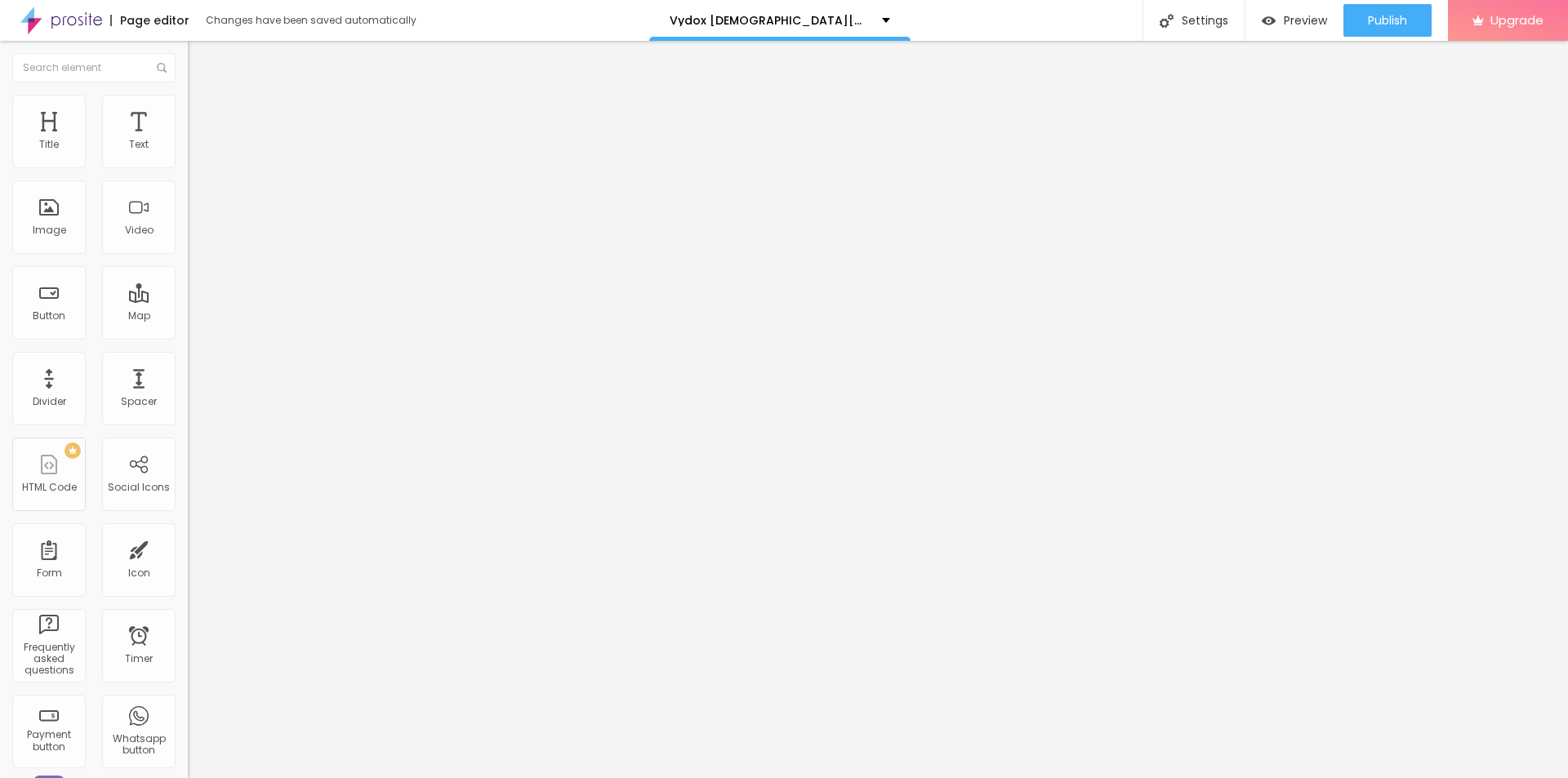
type input "20"
type input "25"
drag, startPoint x: 167, startPoint y: 178, endPoint x: 45, endPoint y: 194, distance: 123.0
type input "25"
click at [188, 168] on input "range" at bounding box center [240, 161] width 106 height 13
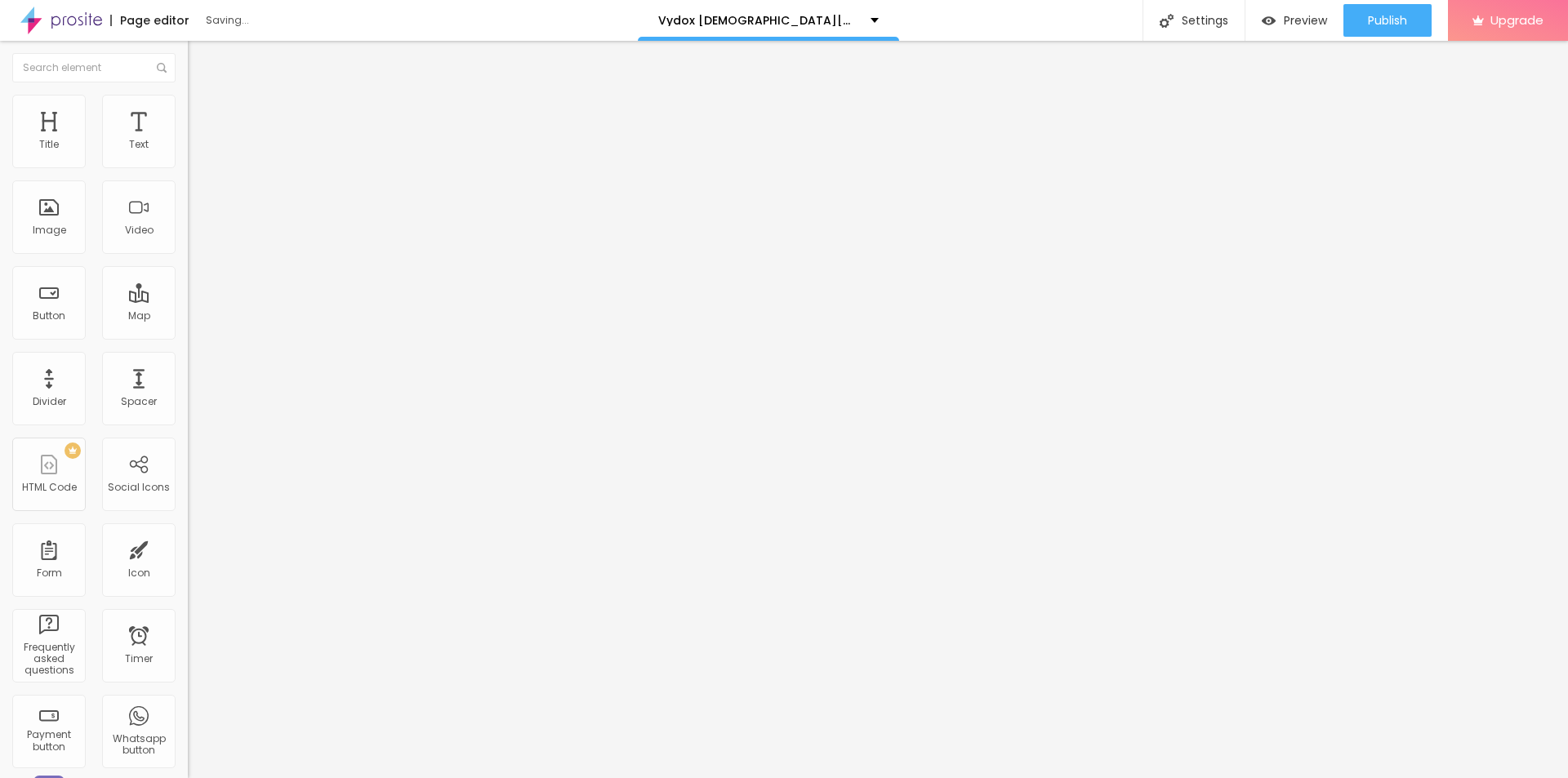
click at [188, 140] on span "Add image" at bounding box center [221, 133] width 67 height 14
click at [188, 334] on input "https://" at bounding box center [285, 327] width 196 height 17
paste input "[DOMAIN_NAME][URL]"
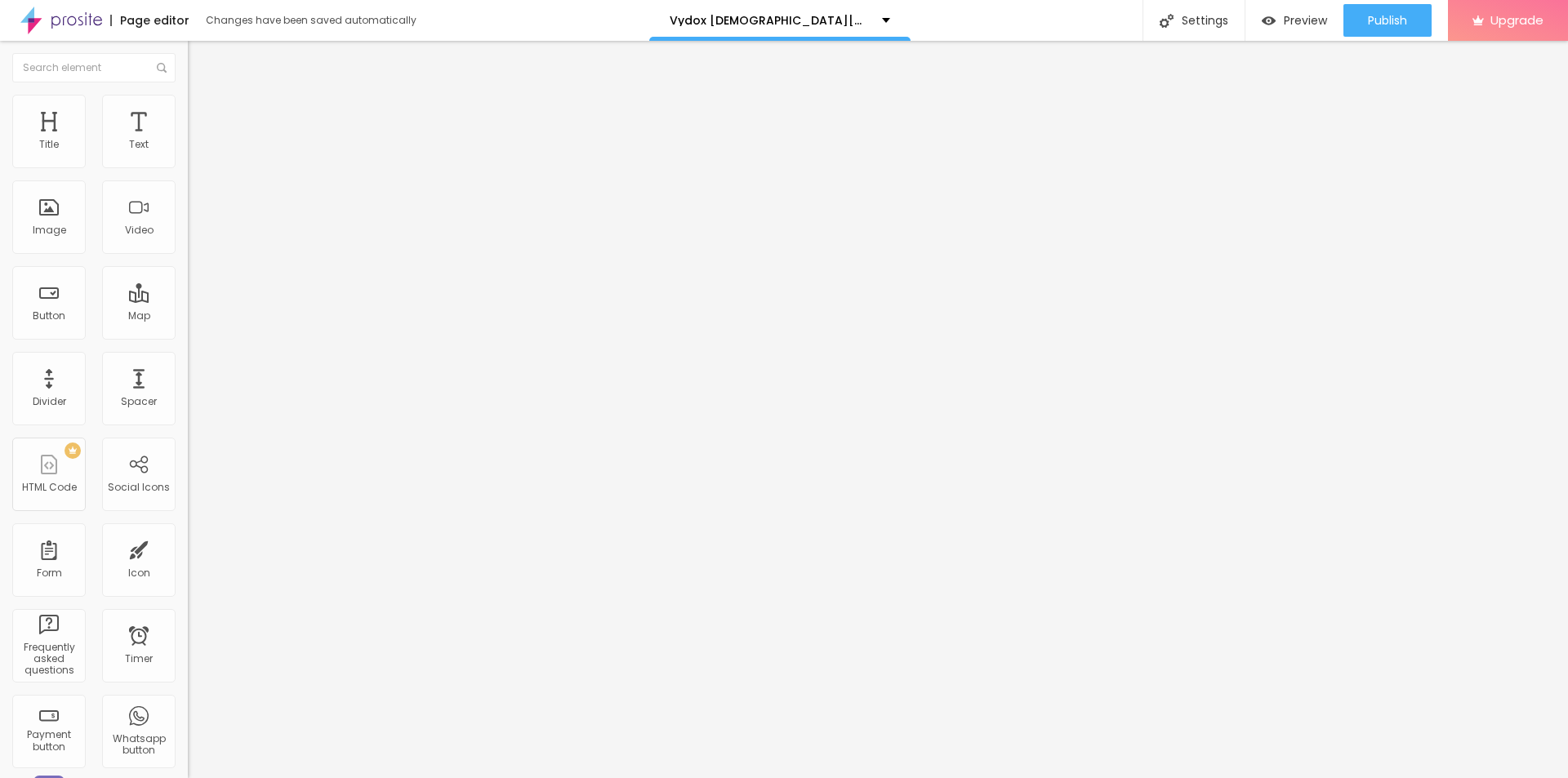
scroll to position [0, 144]
type input "[URL][DOMAIN_NAME]"
click at [188, 165] on input "text" at bounding box center [285, 157] width 196 height 17
paste input "Vydox® Gummies"
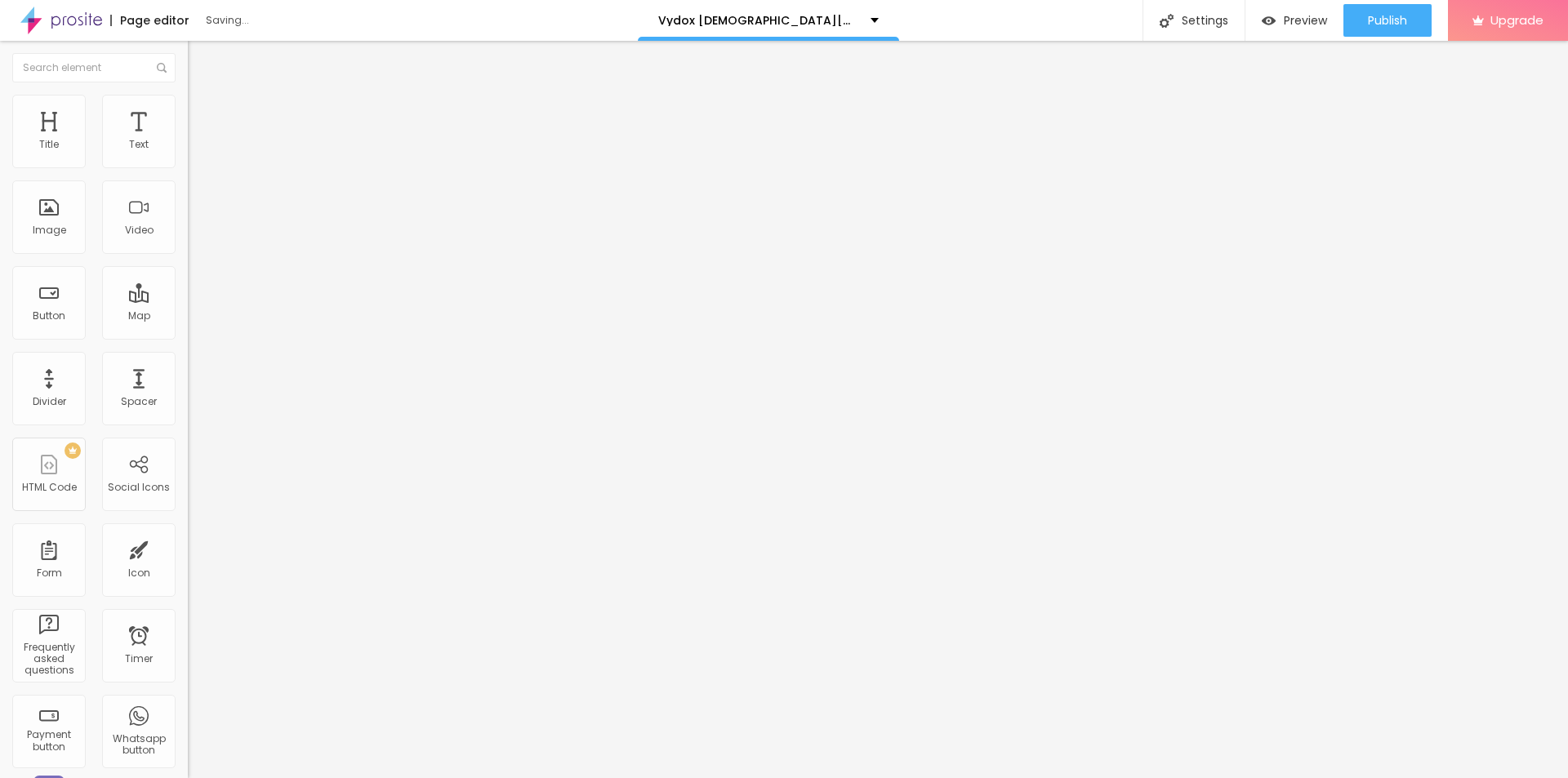
type input "Vydox® Gummies"
click at [188, 96] on img at bounding box center [195, 102] width 15 height 15
click at [188, 173] on div "Size 100 px % 0 Border radius Shadow DISABLED Reset to default" at bounding box center [281, 291] width 188 height 327
type input "95"
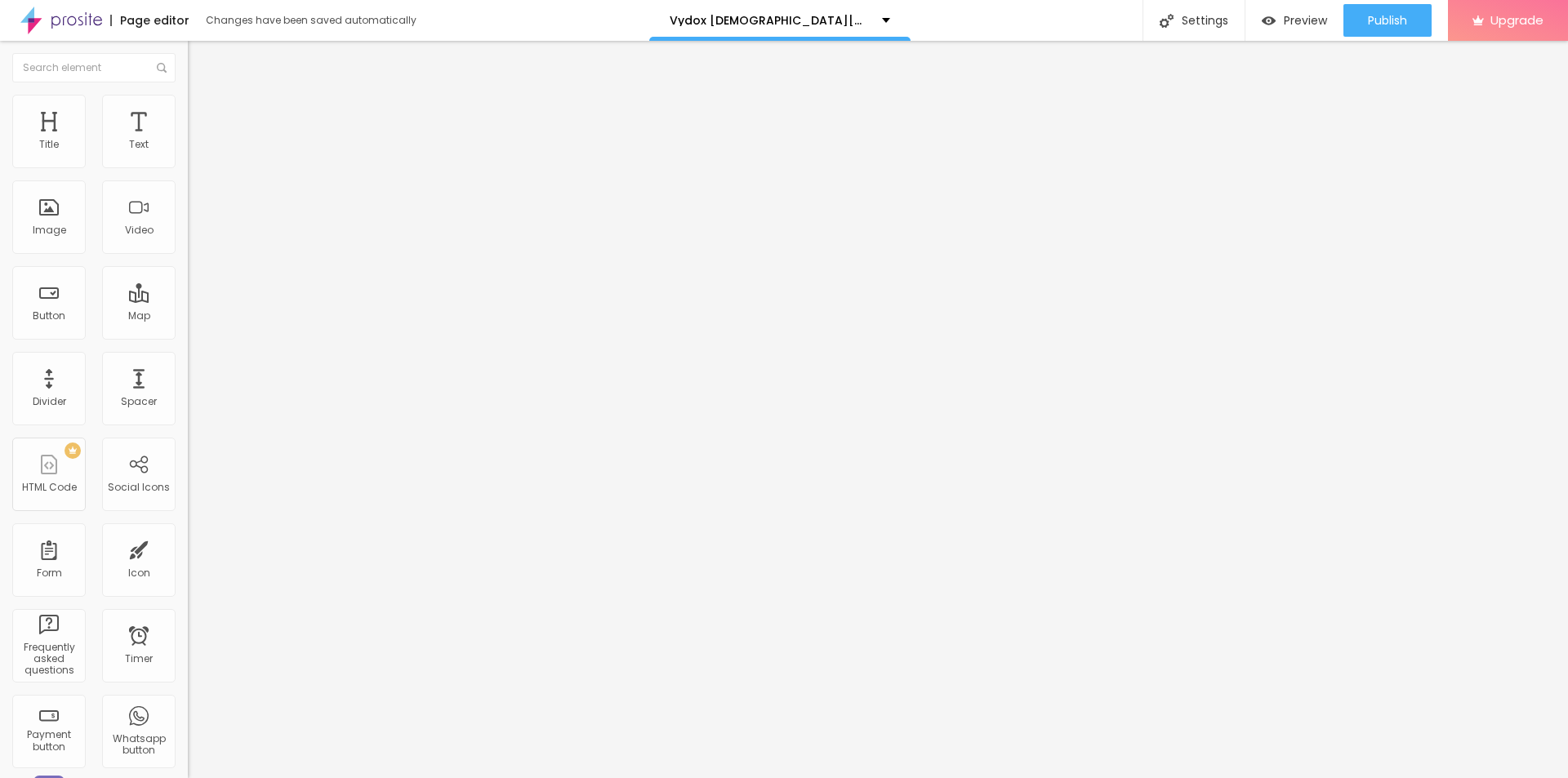
type input "90"
type input "80"
type input "75"
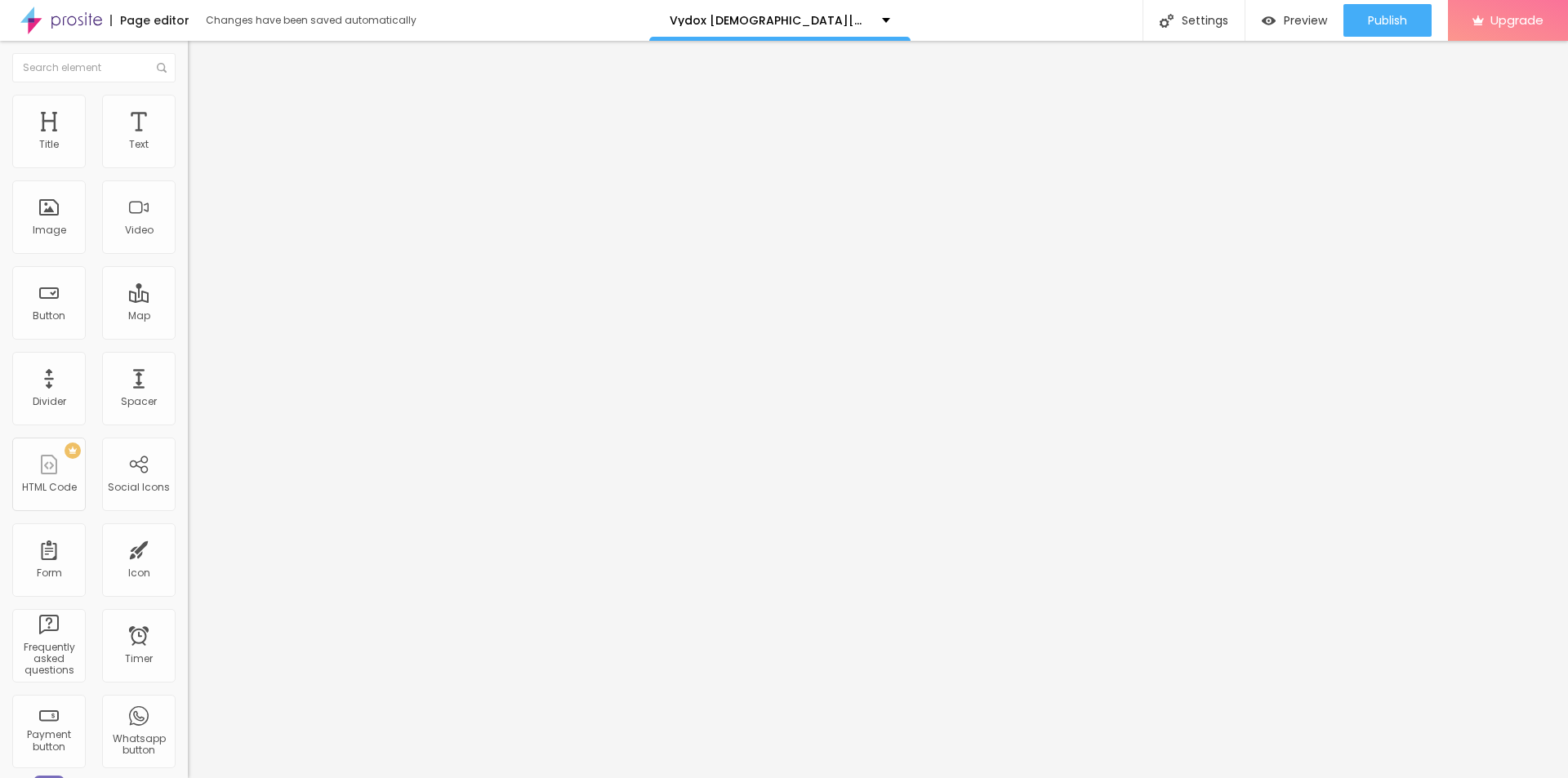
type input "75"
type input "70"
type input "65"
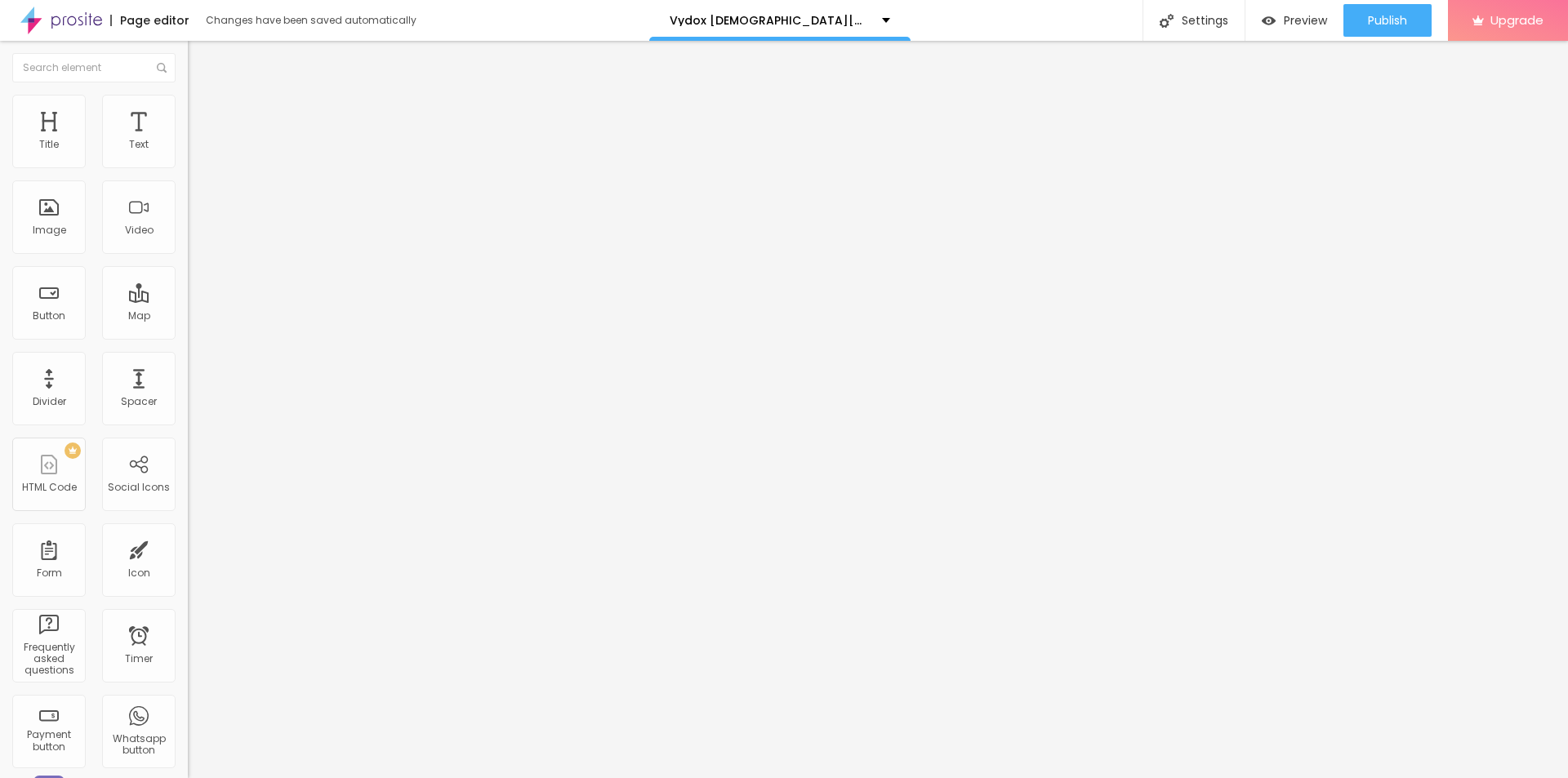
type input "60"
type input "55"
drag, startPoint x: 172, startPoint y: 173, endPoint x: 92, endPoint y: 176, distance: 80.1
type input "55"
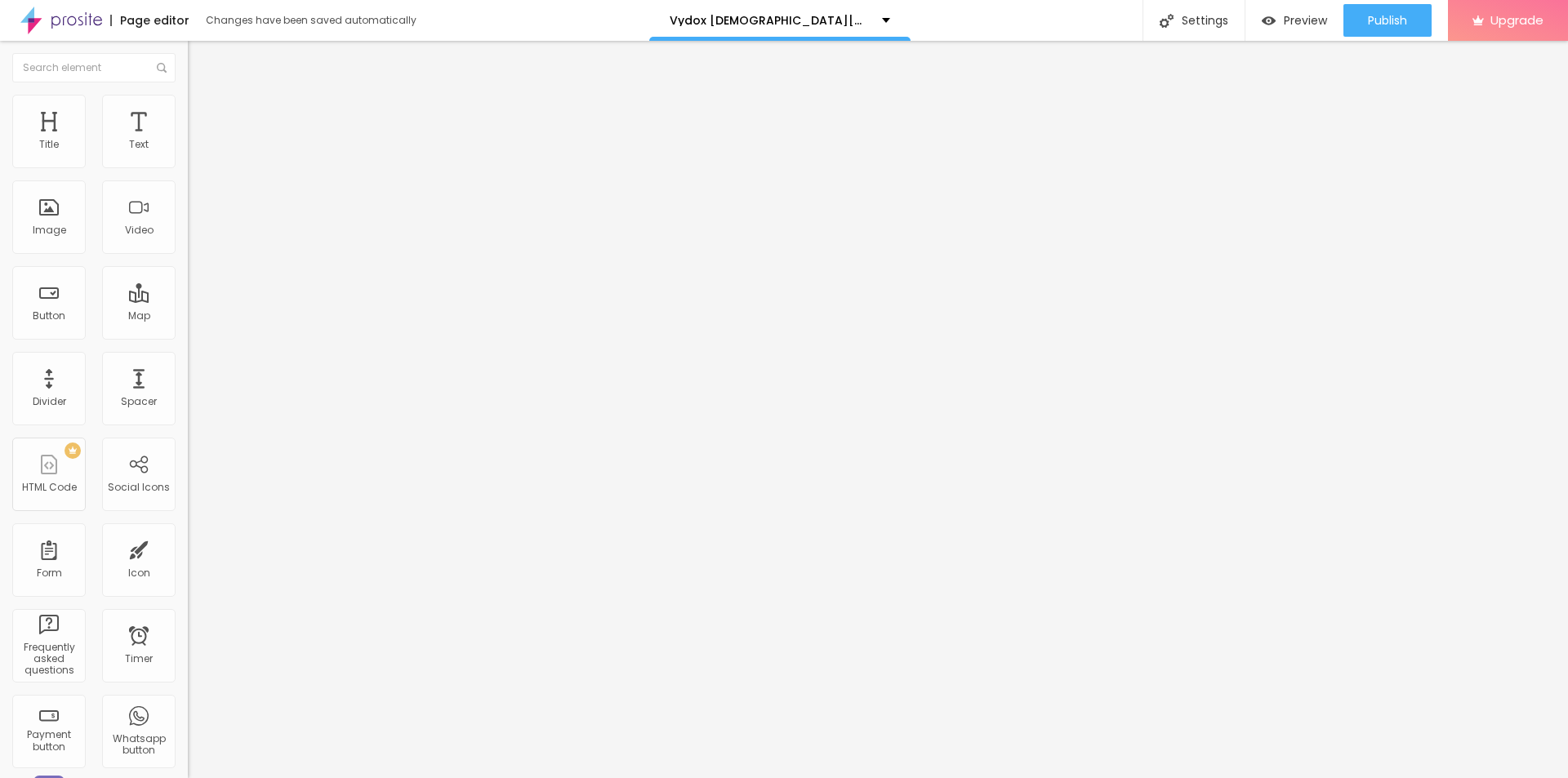
click at [188, 168] on input "range" at bounding box center [240, 161] width 106 height 13
click at [202, 109] on span "Style" at bounding box center [214, 106] width 24 height 14
type input "70"
type input "65"
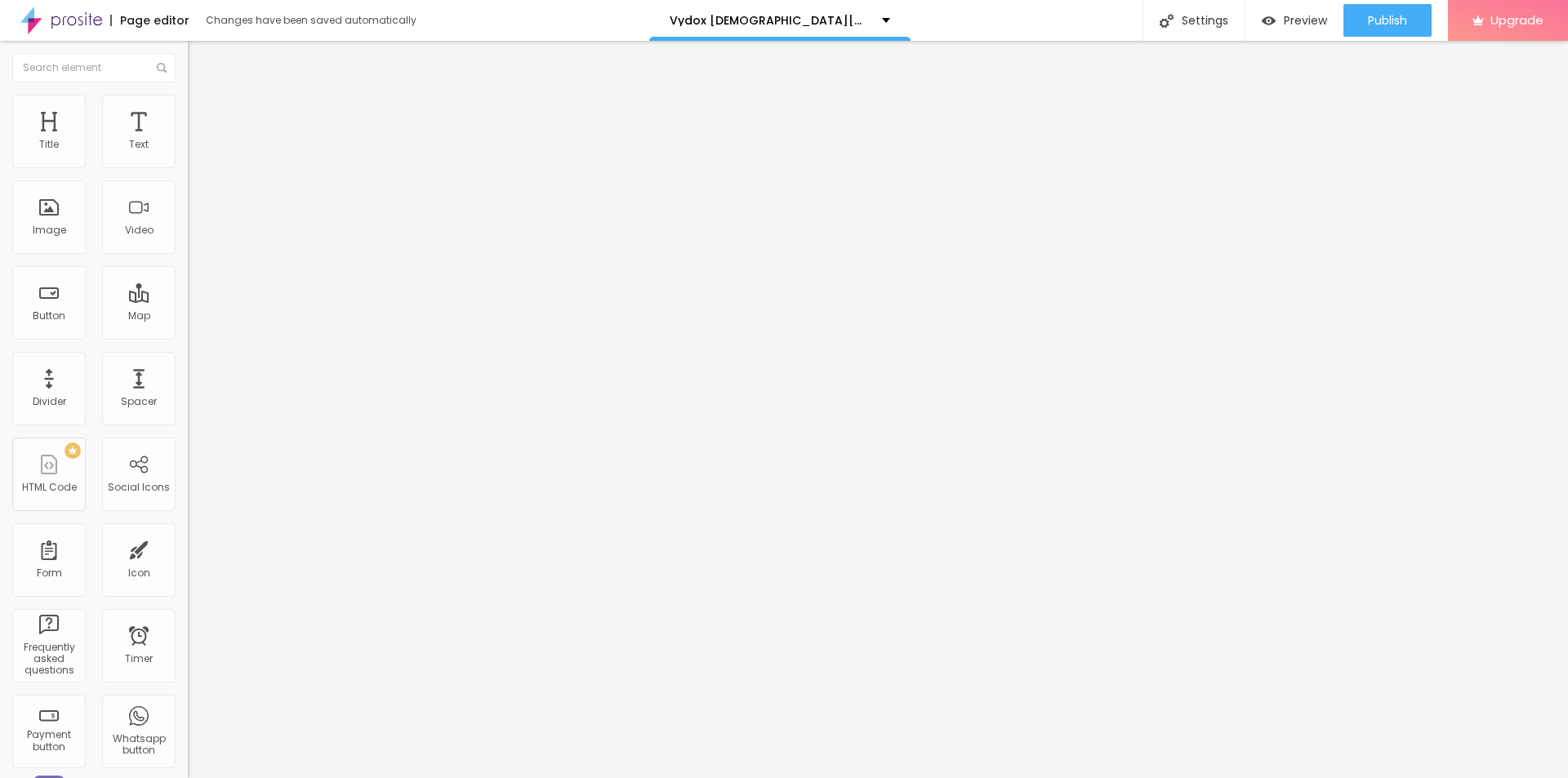
drag, startPoint x: 126, startPoint y: 173, endPoint x: 111, endPoint y: 176, distance: 15.3
type input "65"
click at [188, 168] on input "range" at bounding box center [240, 161] width 106 height 13
click at [1205, 23] on div "Settings" at bounding box center [1194, 20] width 102 height 40
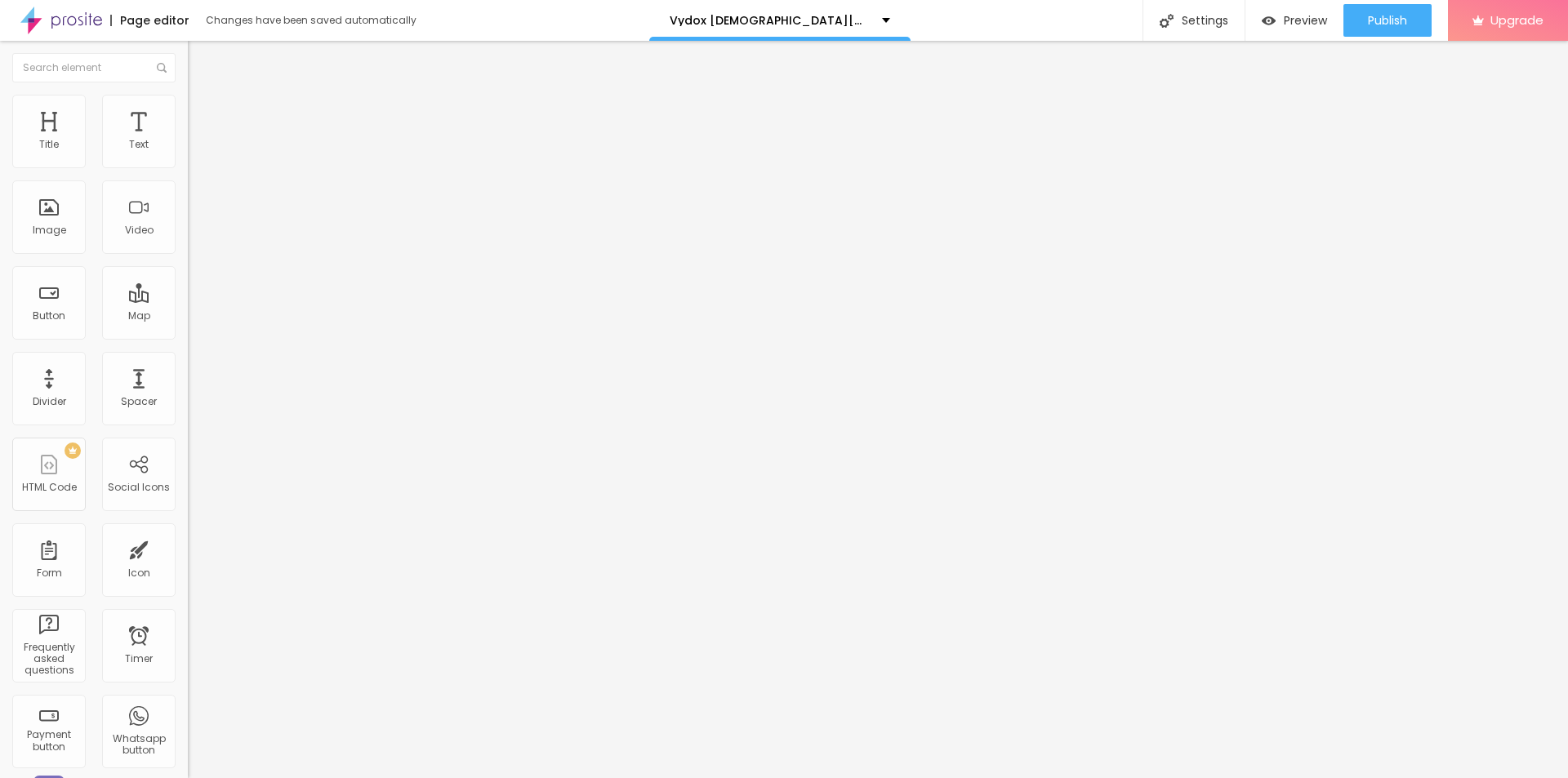
paste input "Vydox Gummies"
paste input "Happy Sex Life : Is It Worth the Buzz"
type input "Vydox Gummies Happy Sex Life : Is It Worth the Buzz"
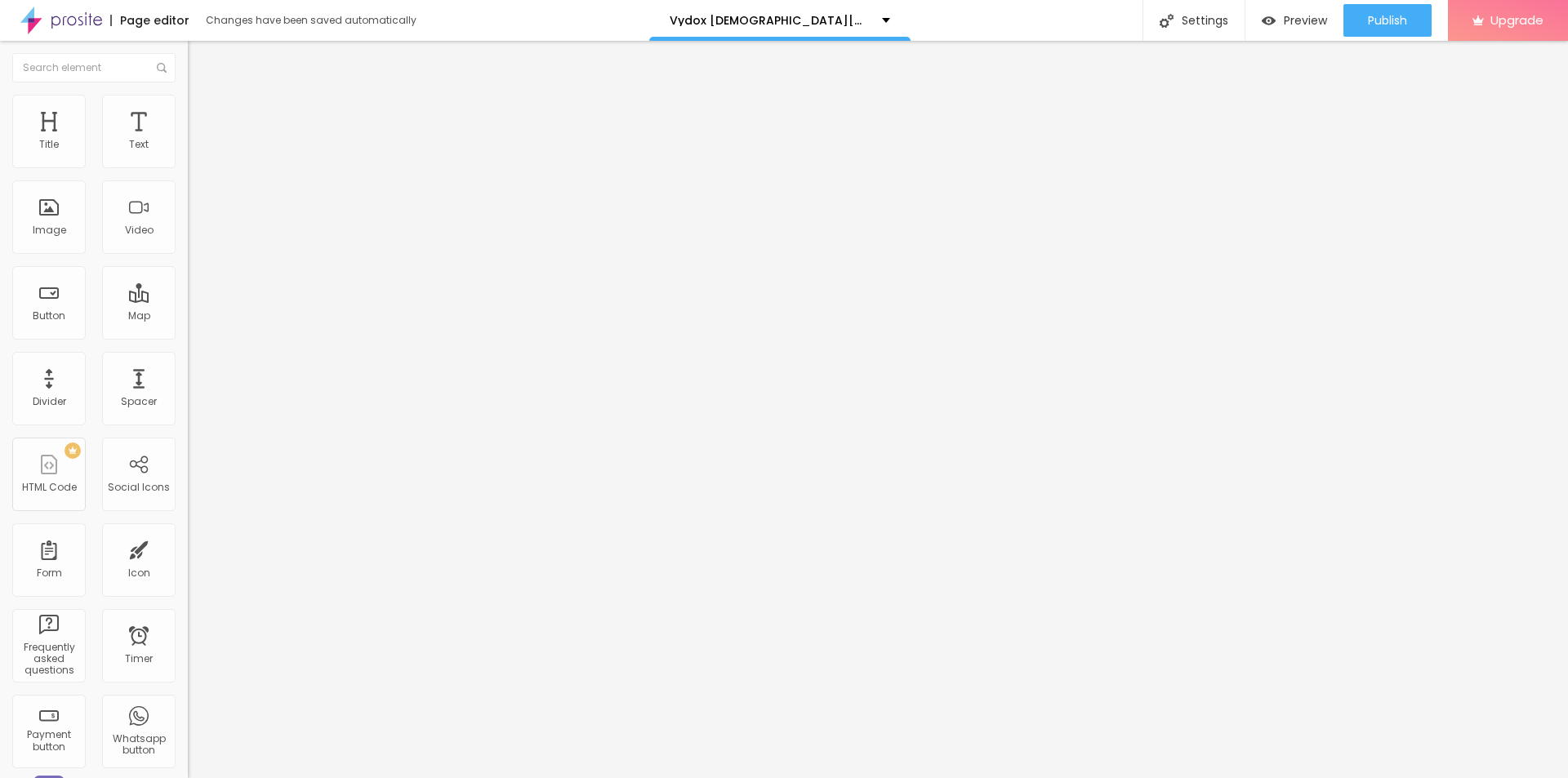
paste textarea "Vydox [DEMOGRAPHIC_DATA][MEDICAL_DATA] capsules are designed to improve strengt…"
type textarea "Vydox [DEMOGRAPHIC_DATA][MEDICAL_DATA] capsules are designed to improve strengt…"
drag, startPoint x: 727, startPoint y: 391, endPoint x: 586, endPoint y: 392, distance: 141.0
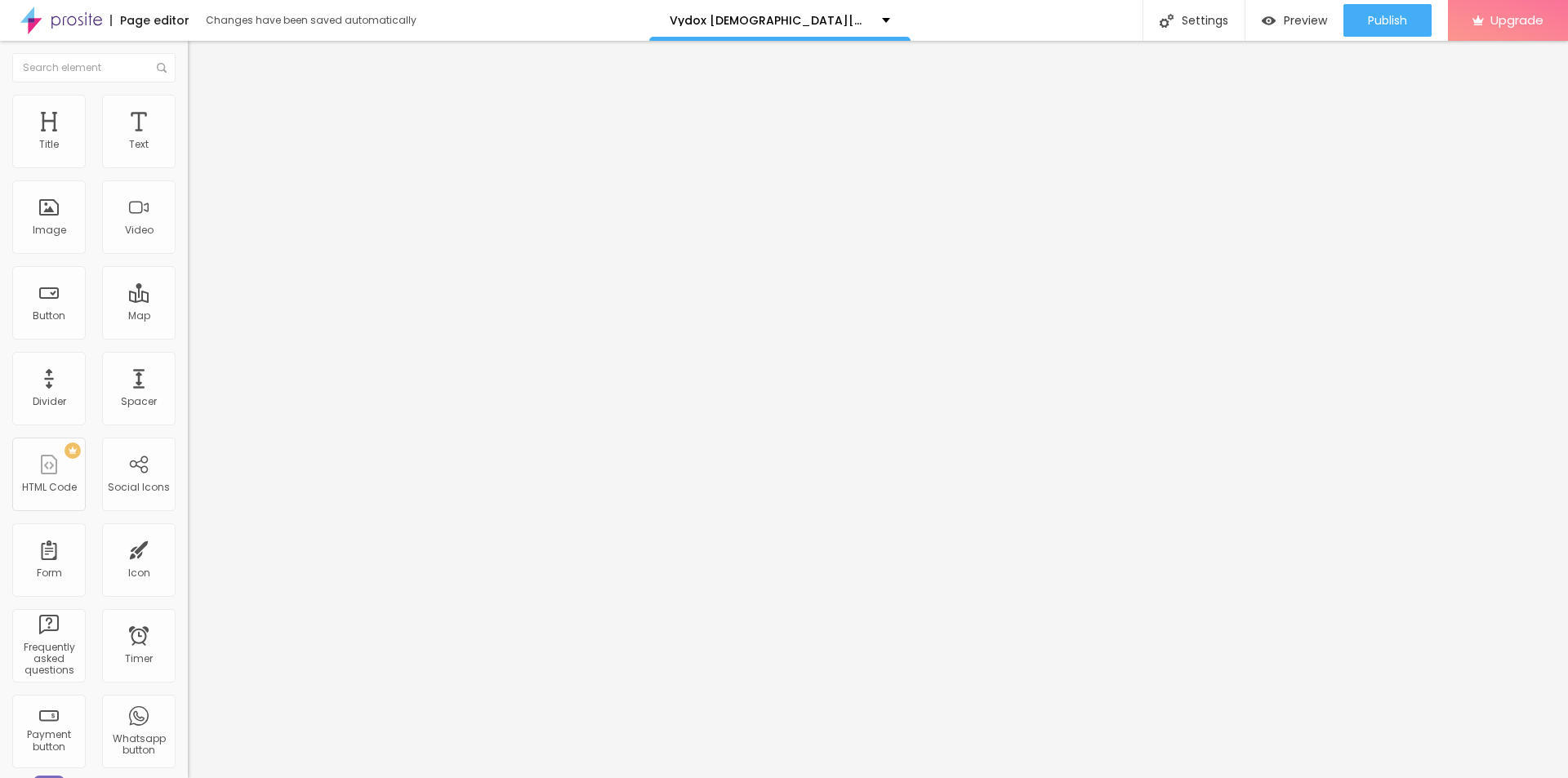
paste textarea "Vydox Gummies"
type textarea "Vydox Gummies"
click at [1381, 20] on span "Publish" at bounding box center [1387, 21] width 39 height 13
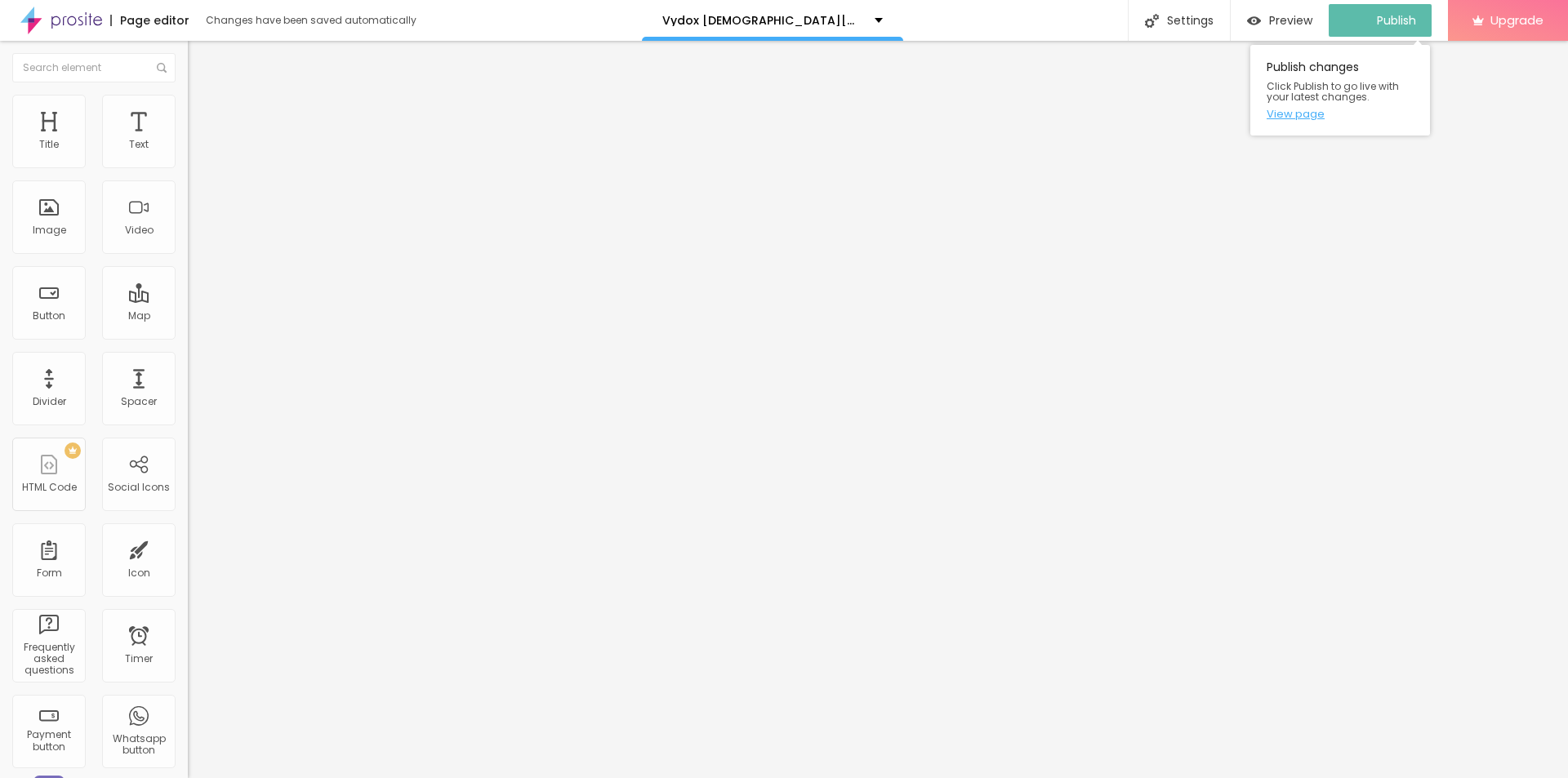
click at [1304, 114] on link "View page" at bounding box center [1340, 113] width 147 height 11
